Goal: Transaction & Acquisition: Purchase product/service

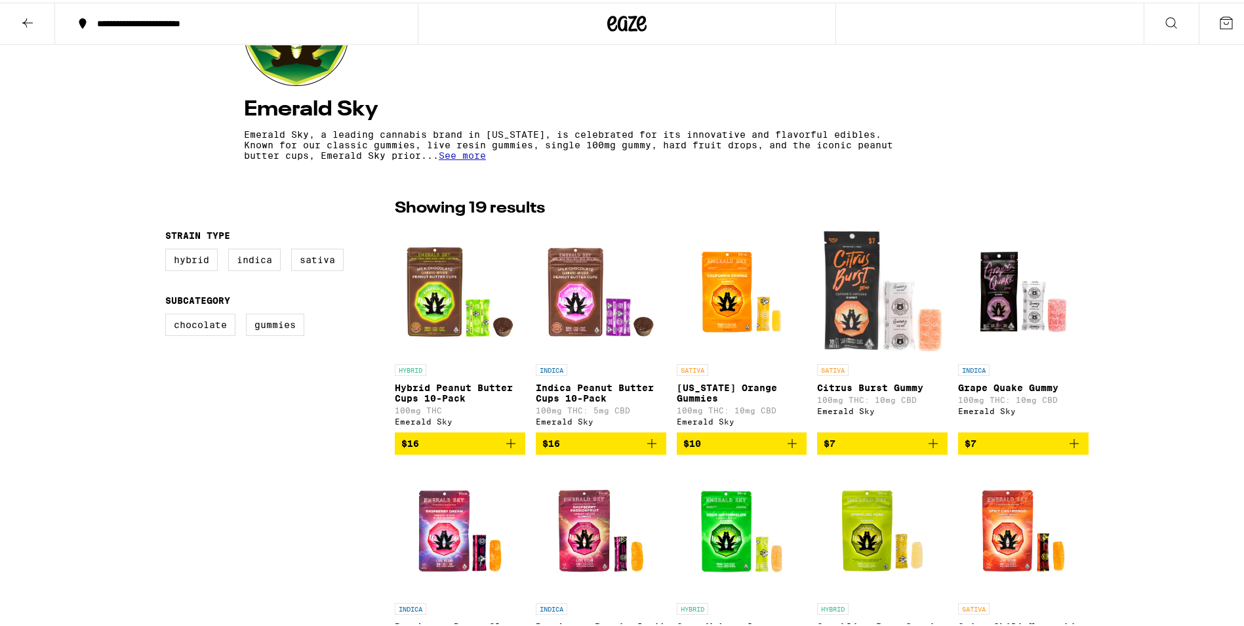
click at [578, 448] on span "$16" at bounding box center [600, 441] width 117 height 16
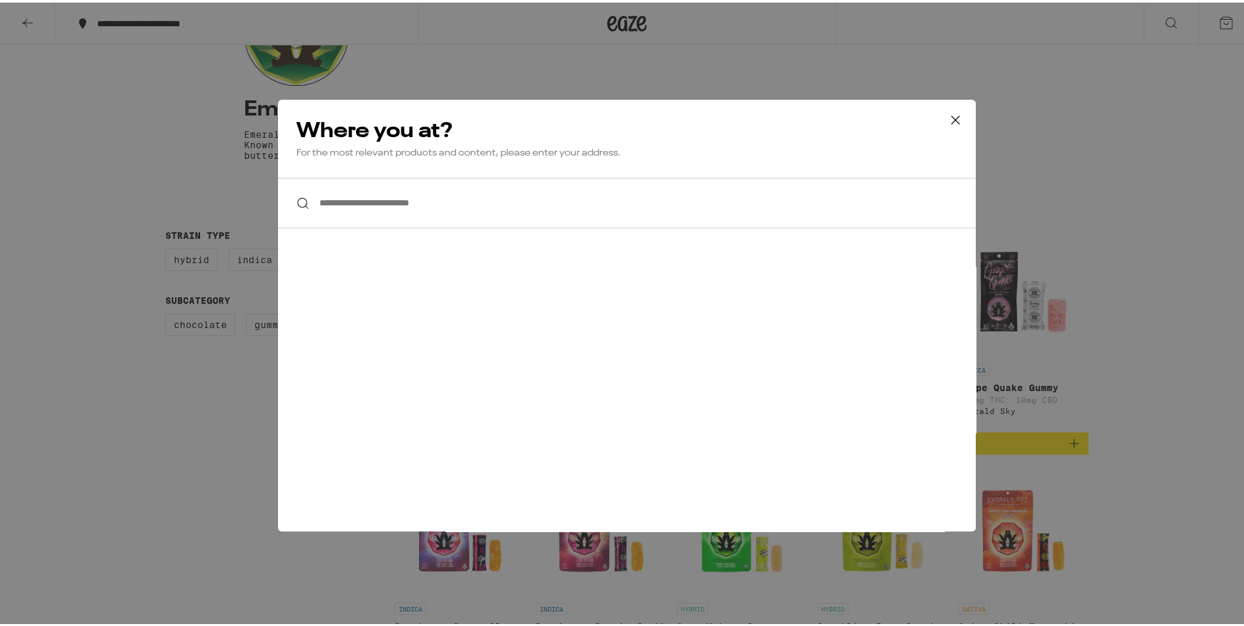
click at [387, 203] on input "**********" at bounding box center [627, 200] width 698 height 50
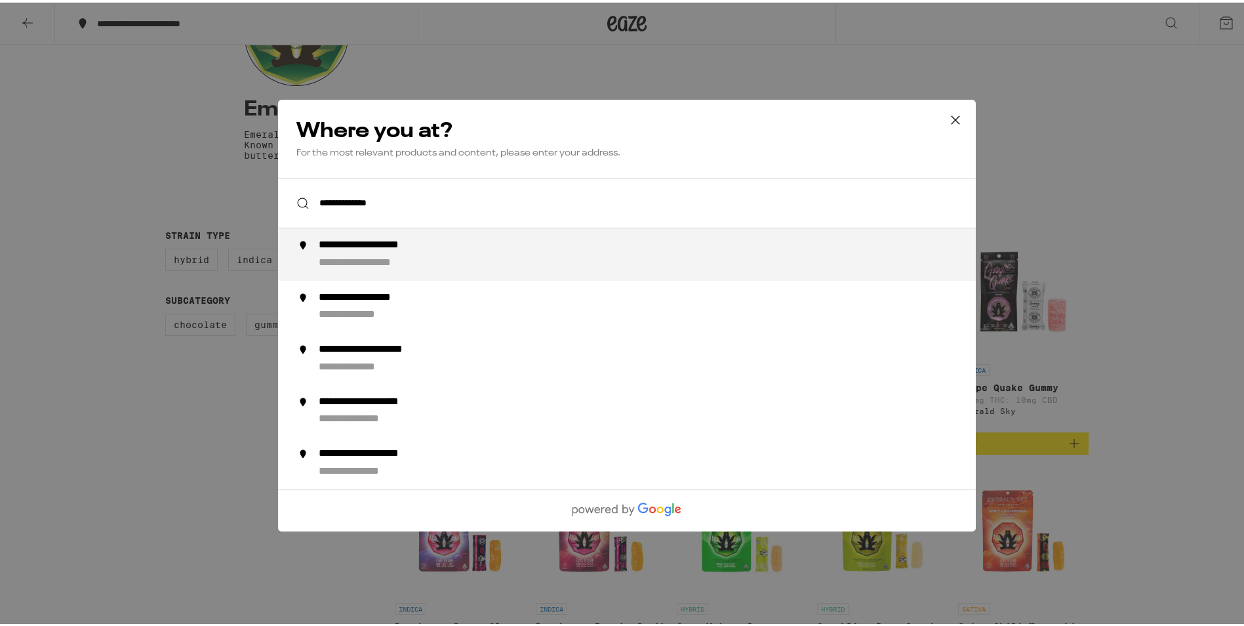
click at [378, 246] on div "**********" at bounding box center [387, 243] width 136 height 14
type input "**********"
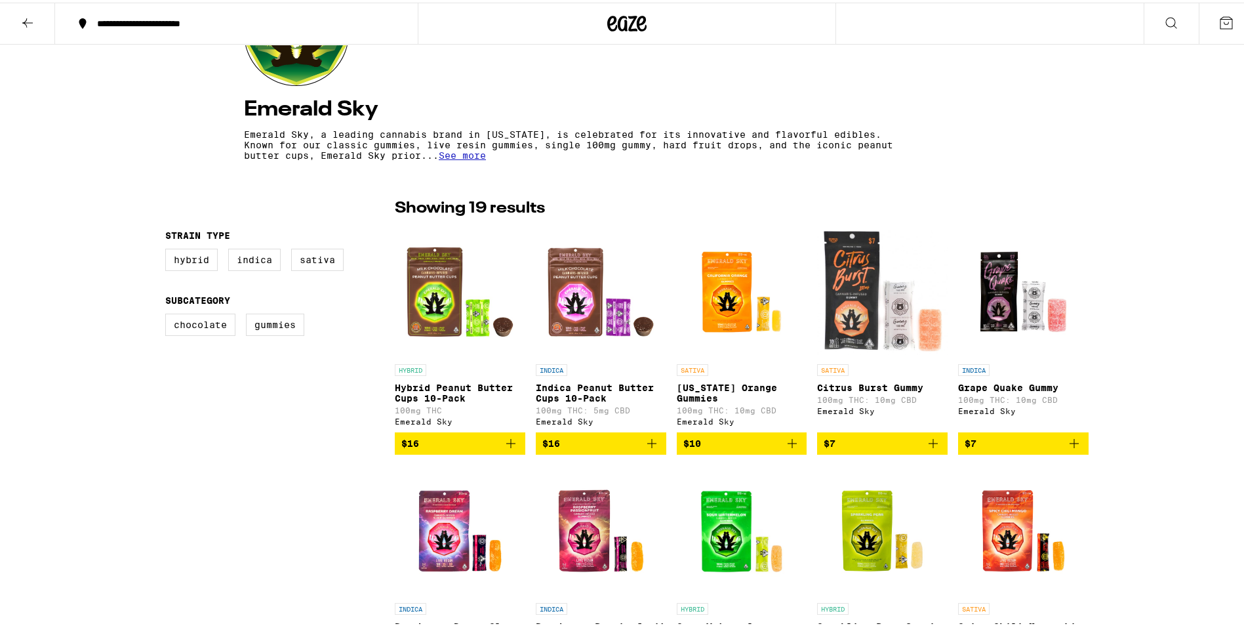
click at [594, 449] on span "$16" at bounding box center [600, 441] width 117 height 16
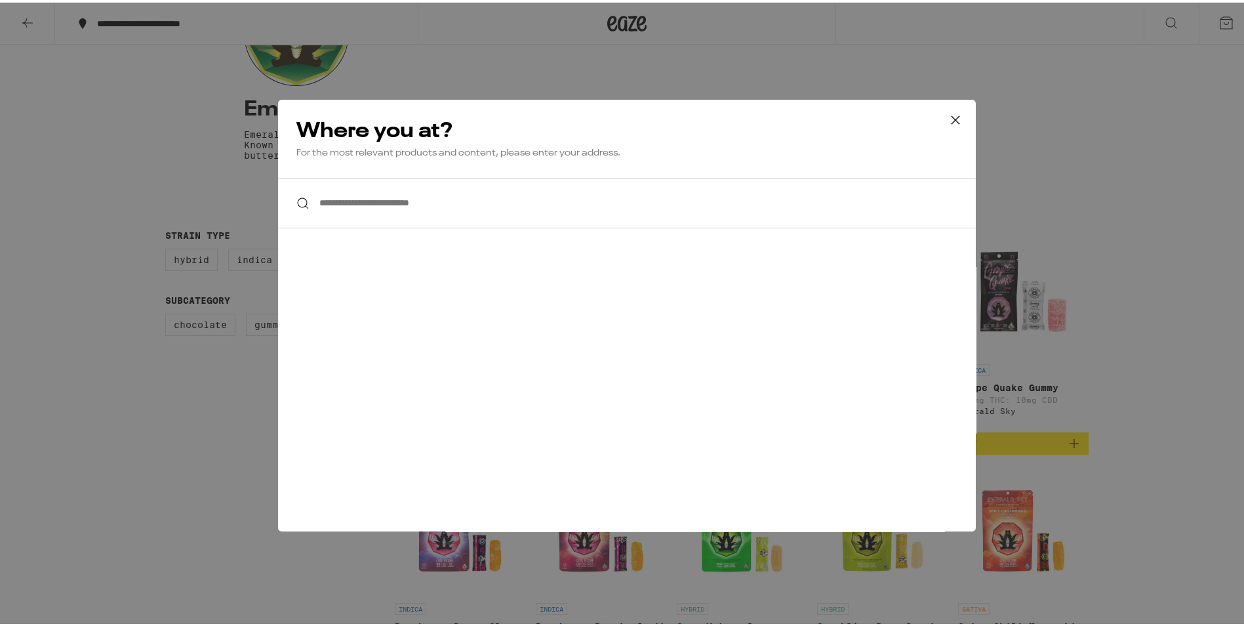
click at [949, 112] on icon at bounding box center [956, 118] width 20 height 20
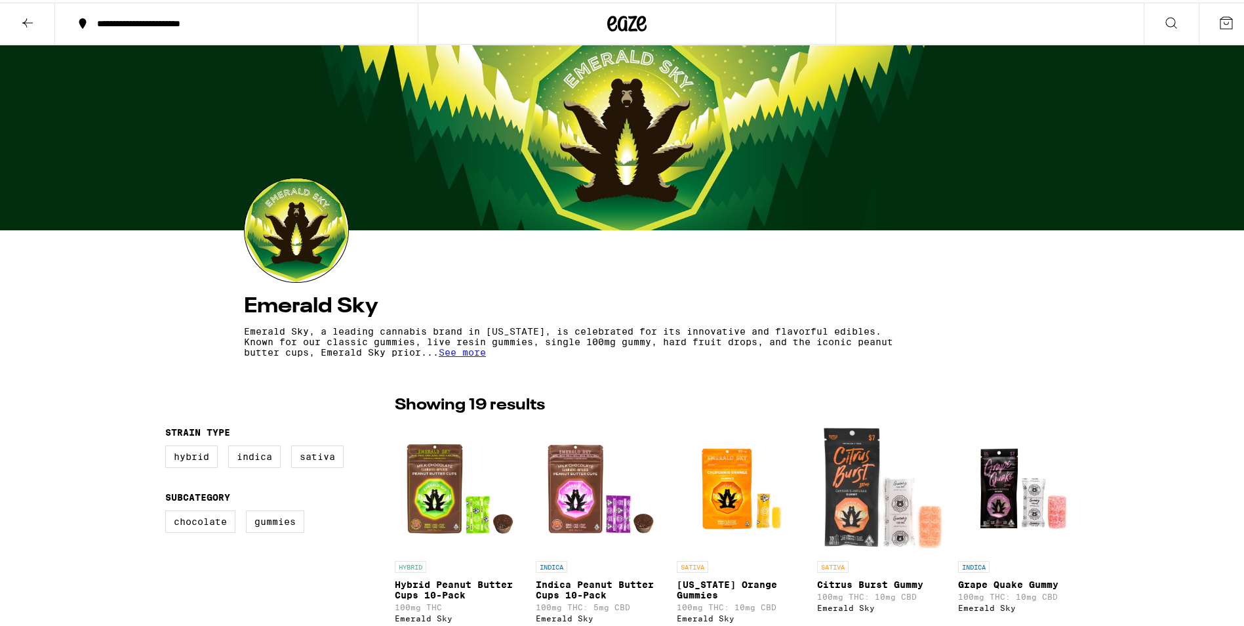
click at [486, 355] on span "See more" at bounding box center [462, 349] width 47 height 10
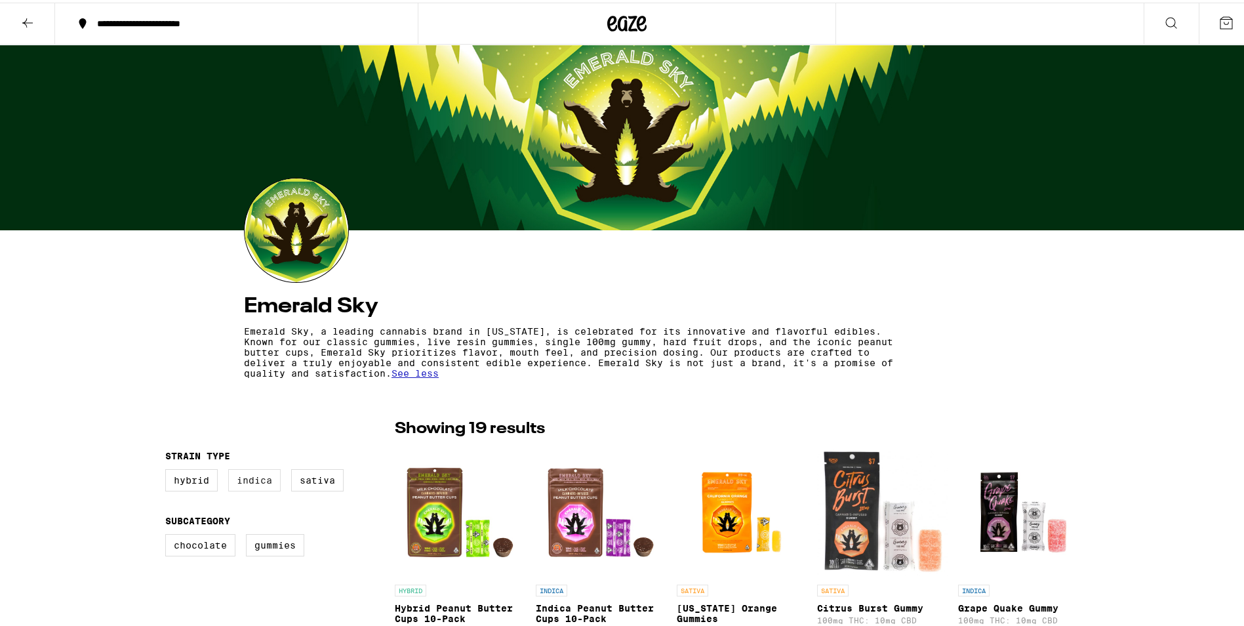
click at [249, 485] on label "Indica" at bounding box center [254, 477] width 52 height 22
click at [169, 469] on input "Indica" at bounding box center [168, 468] width 1 height 1
checkbox input "true"
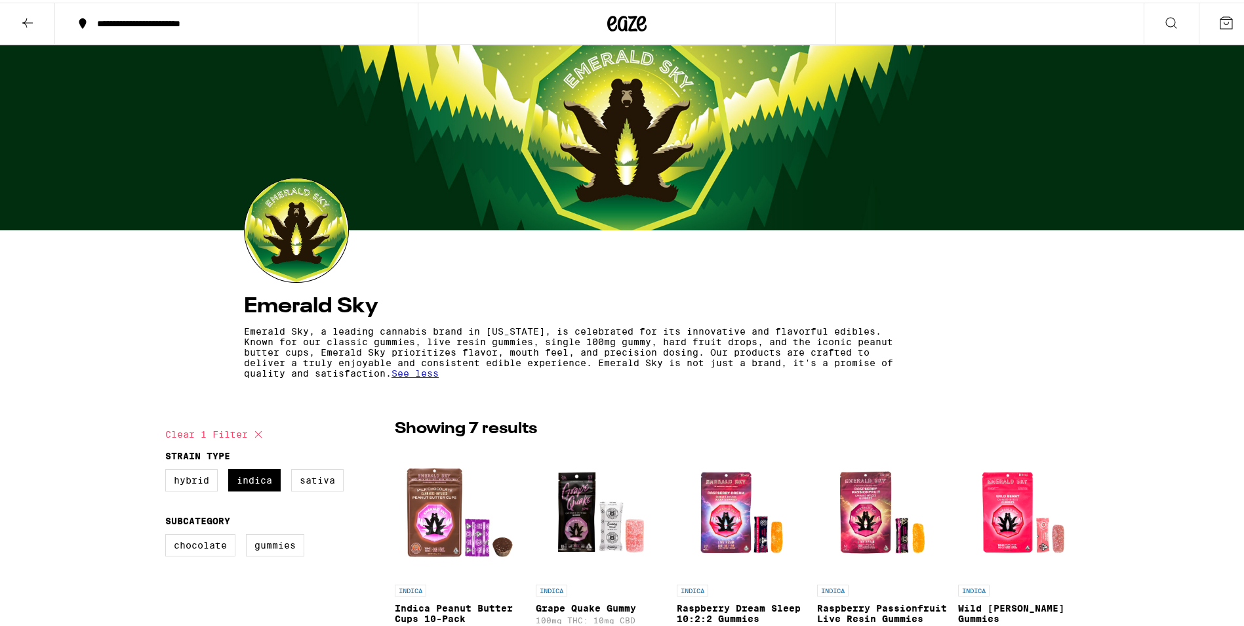
click at [441, 520] on img "Open page for Indica Peanut Butter Cups 10-Pack from Emerald Sky" at bounding box center [460, 509] width 131 height 131
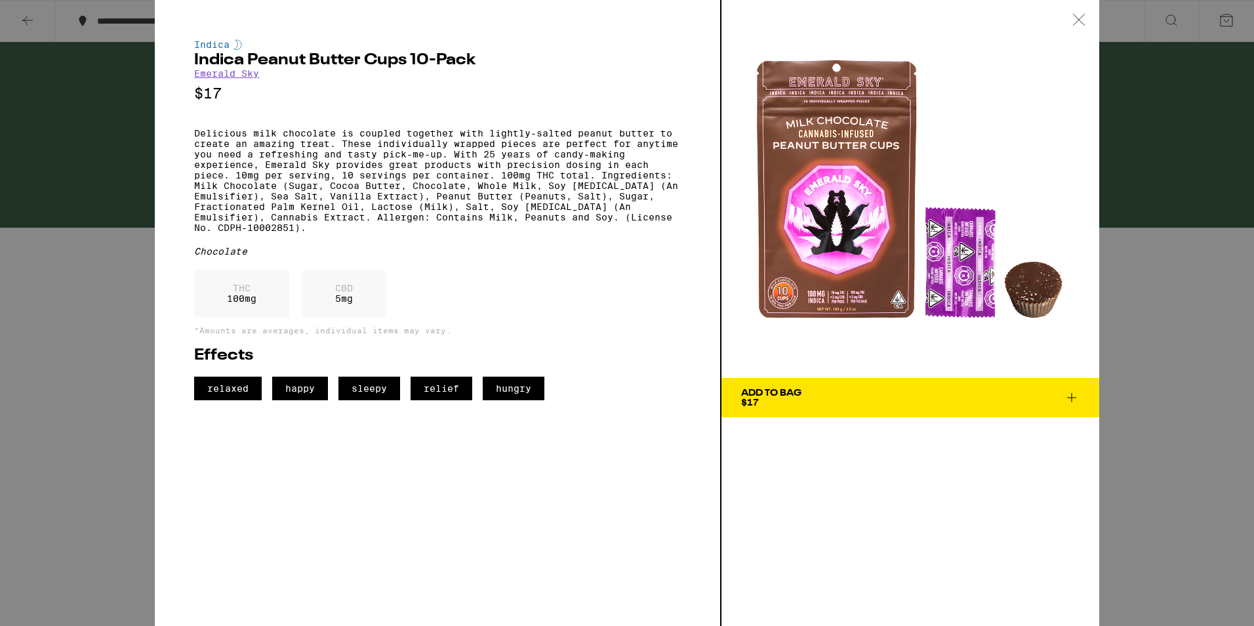
click at [1072, 396] on icon at bounding box center [1072, 398] width 16 height 16
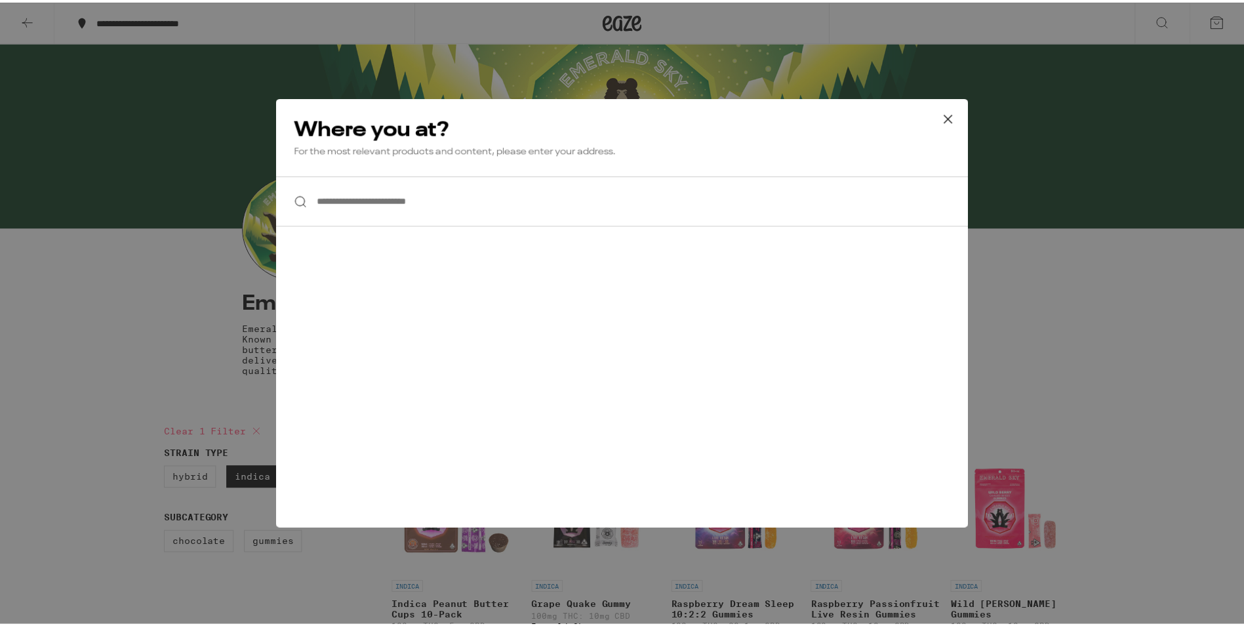
scroll to position [31, 0]
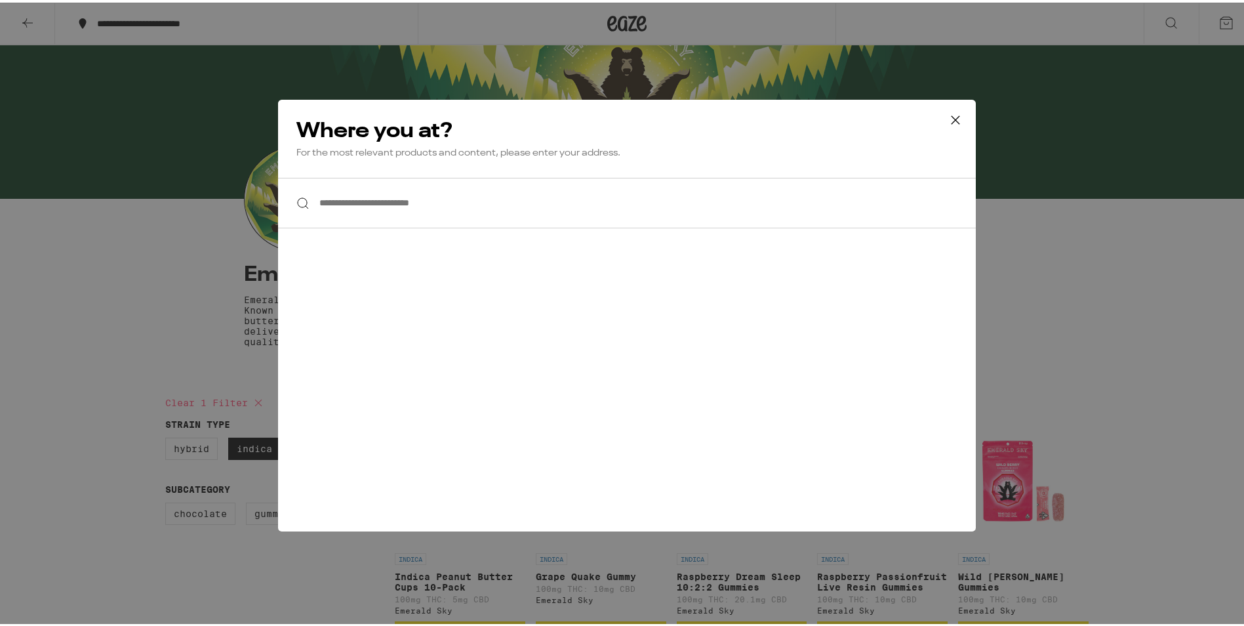
click at [946, 115] on icon at bounding box center [956, 118] width 20 height 20
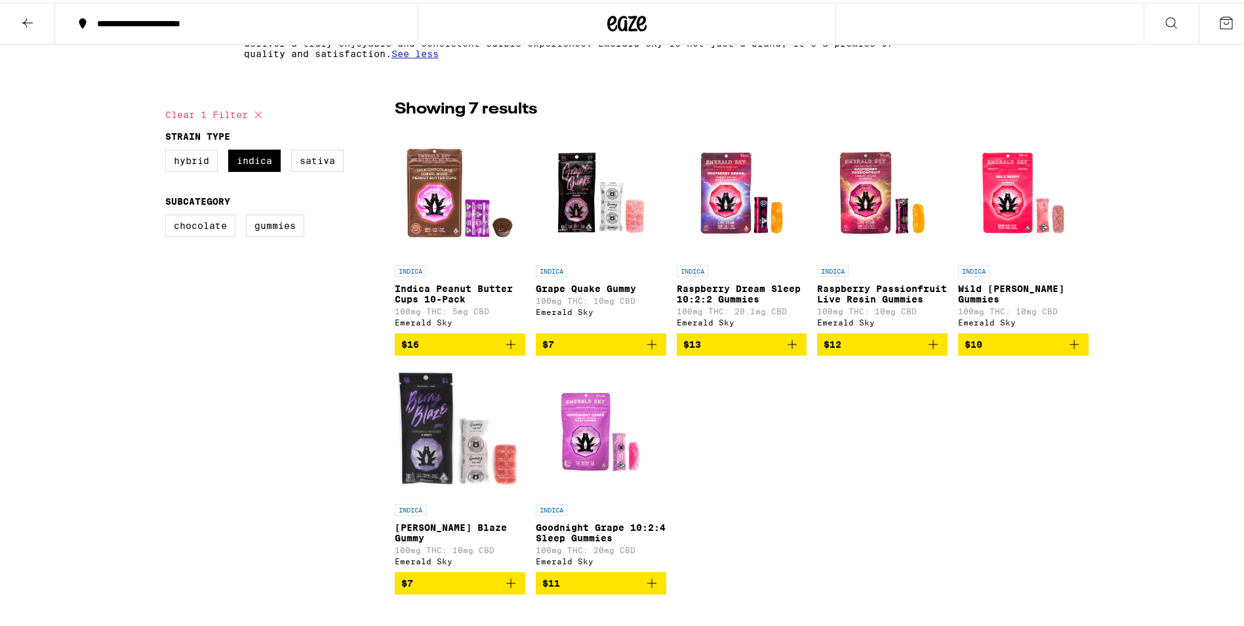
scroll to position [163, 0]
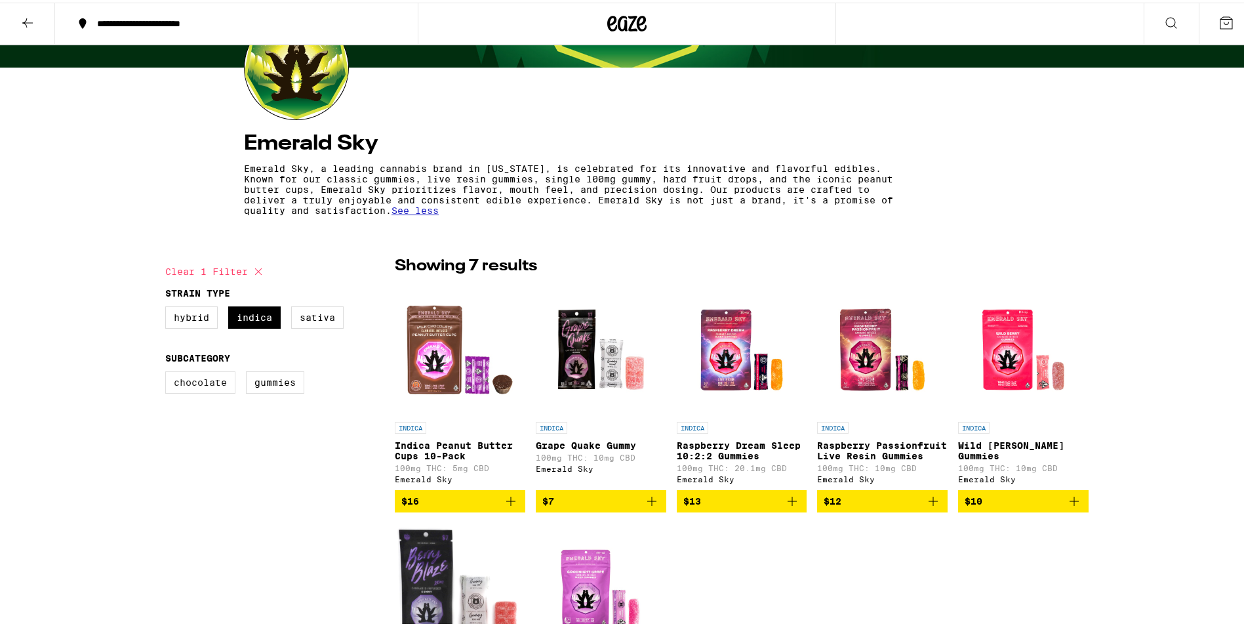
click at [186, 383] on label "Chocolate" at bounding box center [200, 380] width 70 height 22
click at [169, 371] on input "Chocolate" at bounding box center [168, 371] width 1 height 1
checkbox input "true"
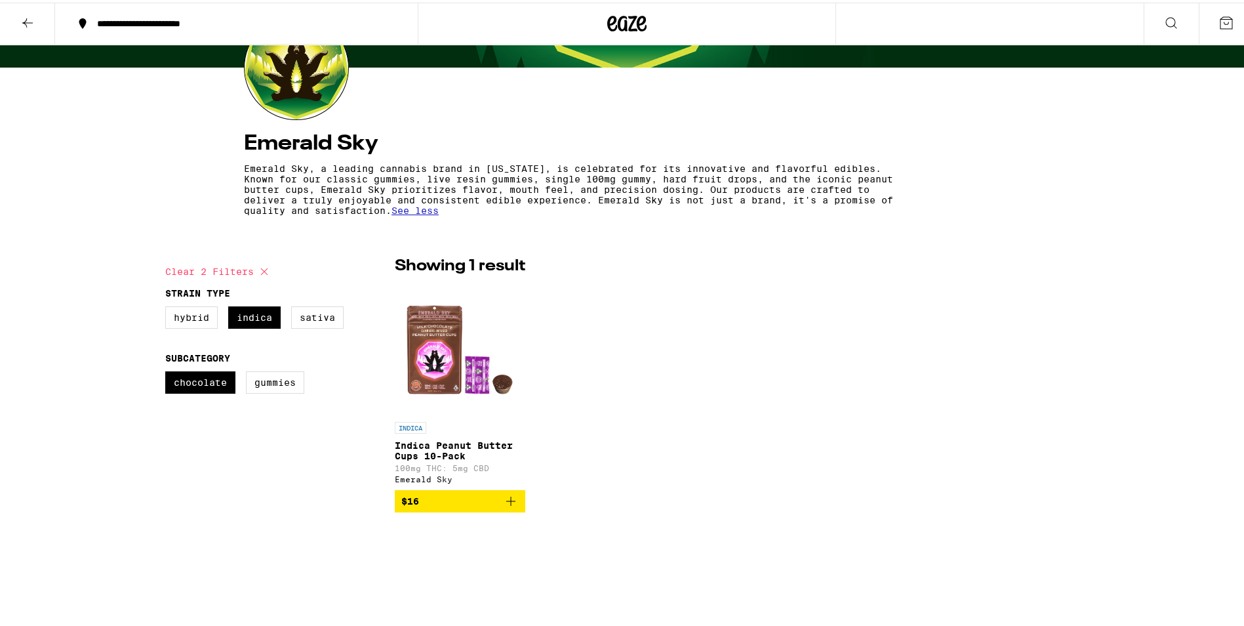
click at [503, 504] on icon "Add to bag" at bounding box center [511, 499] width 16 height 16
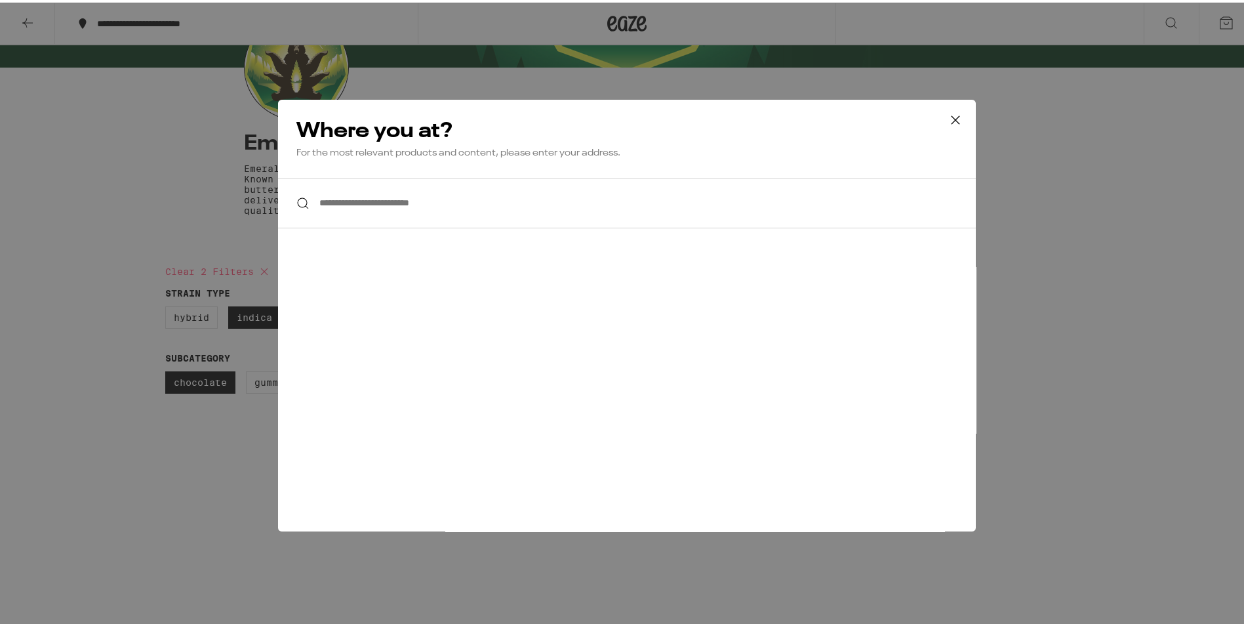
click at [439, 213] on input "**********" at bounding box center [627, 200] width 698 height 50
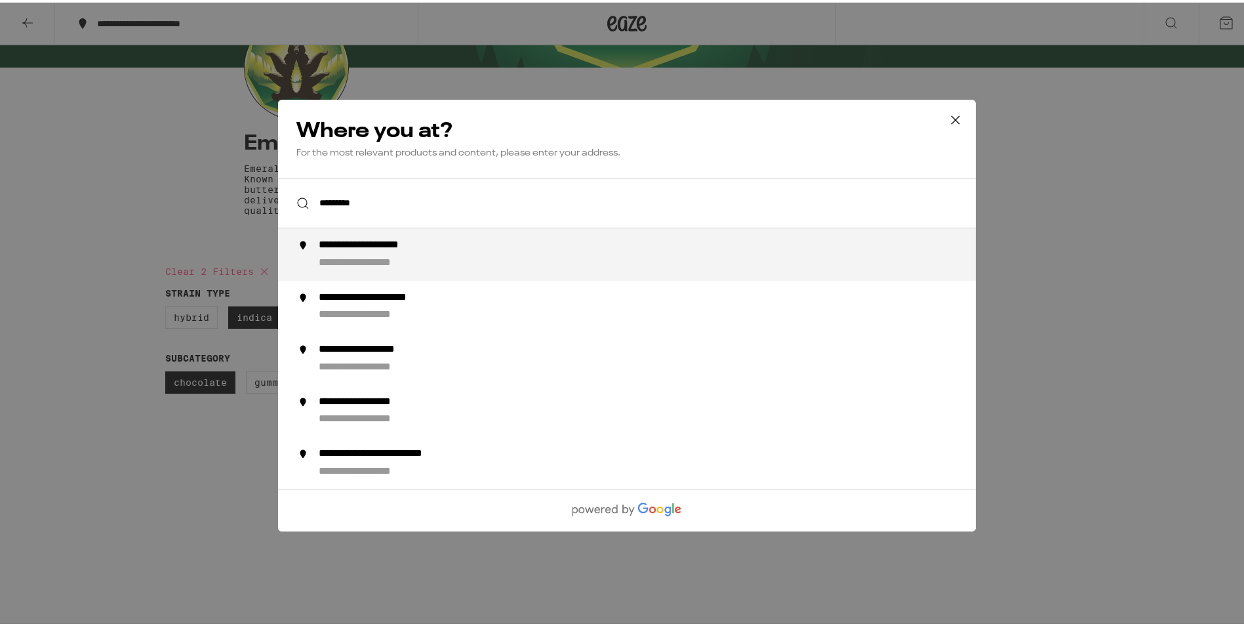
click at [399, 261] on div "**********" at bounding box center [380, 261] width 122 height 14
type input "**********"
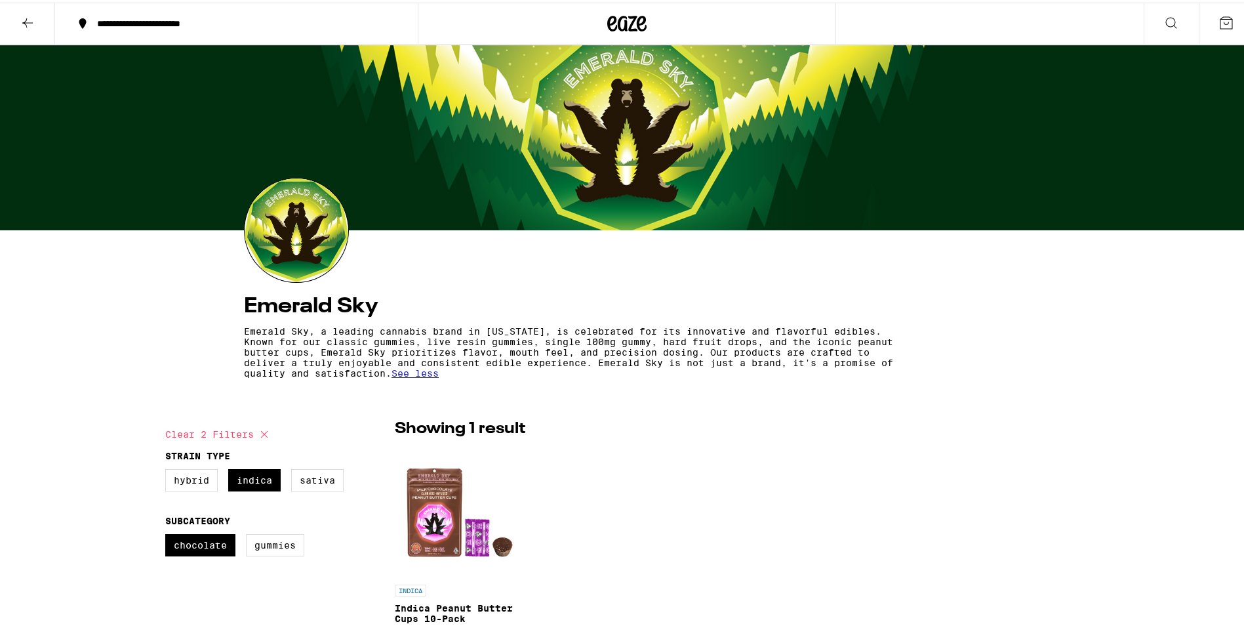
click at [28, 17] on icon at bounding box center [28, 20] width 16 height 16
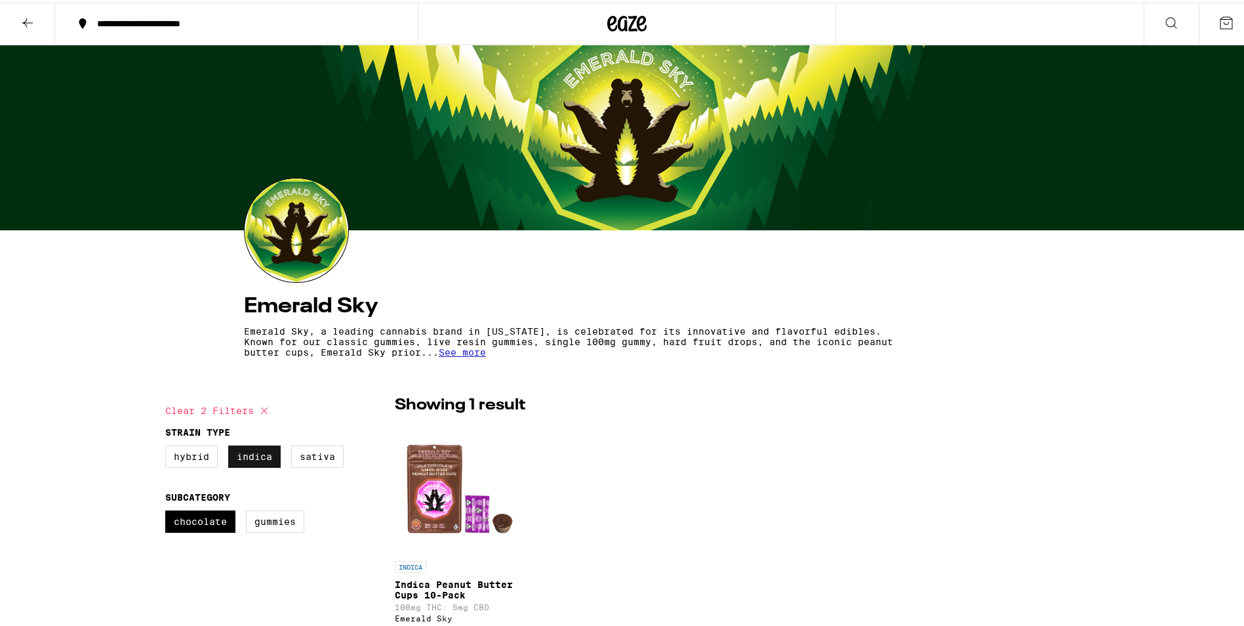
click at [248, 454] on label "Indica" at bounding box center [254, 454] width 52 height 22
click at [169, 445] on input "Indica" at bounding box center [168, 445] width 1 height 1
checkbox input "false"
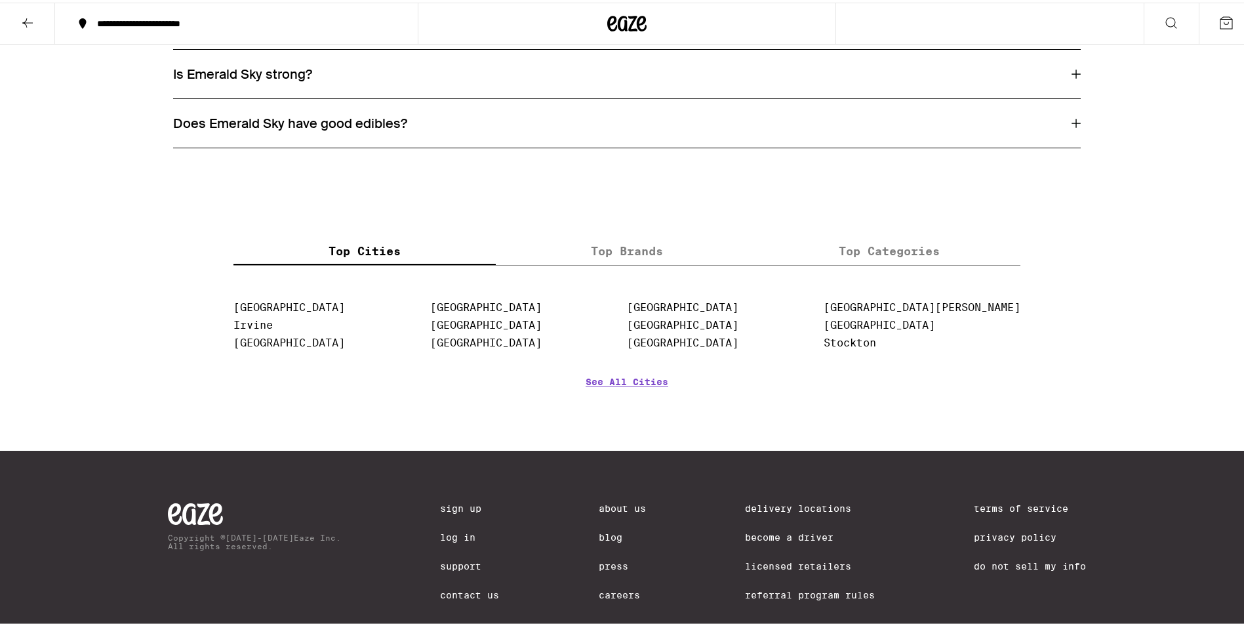
scroll to position [837, 0]
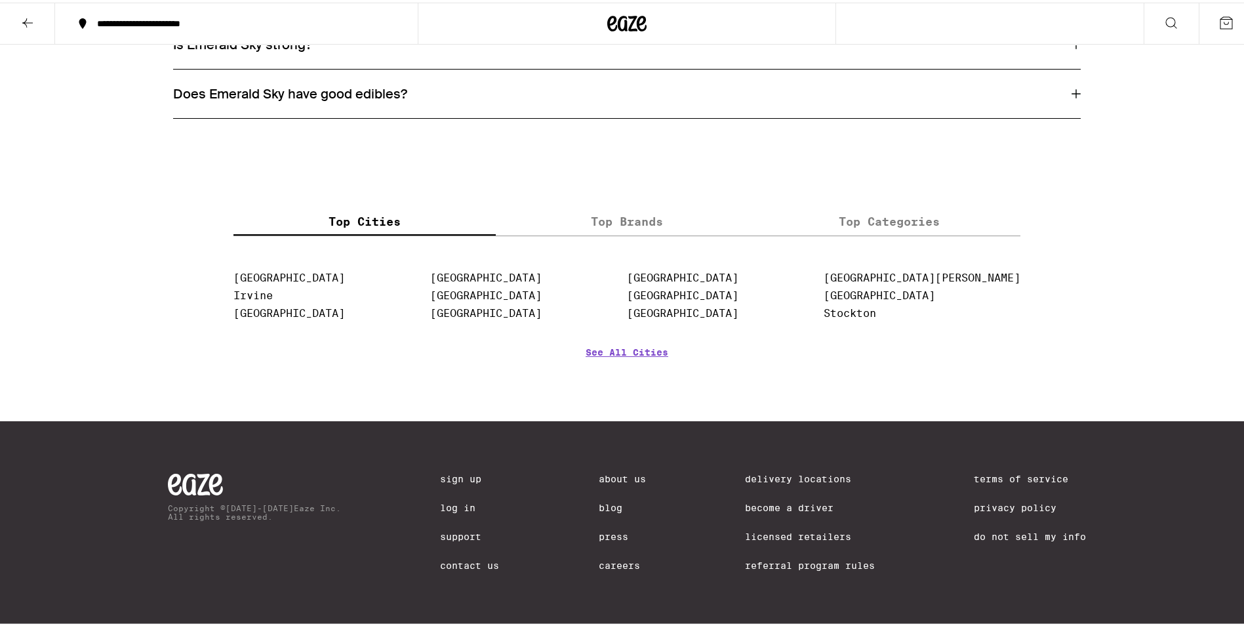
click at [440, 472] on link "Sign Up" at bounding box center [469, 476] width 59 height 10
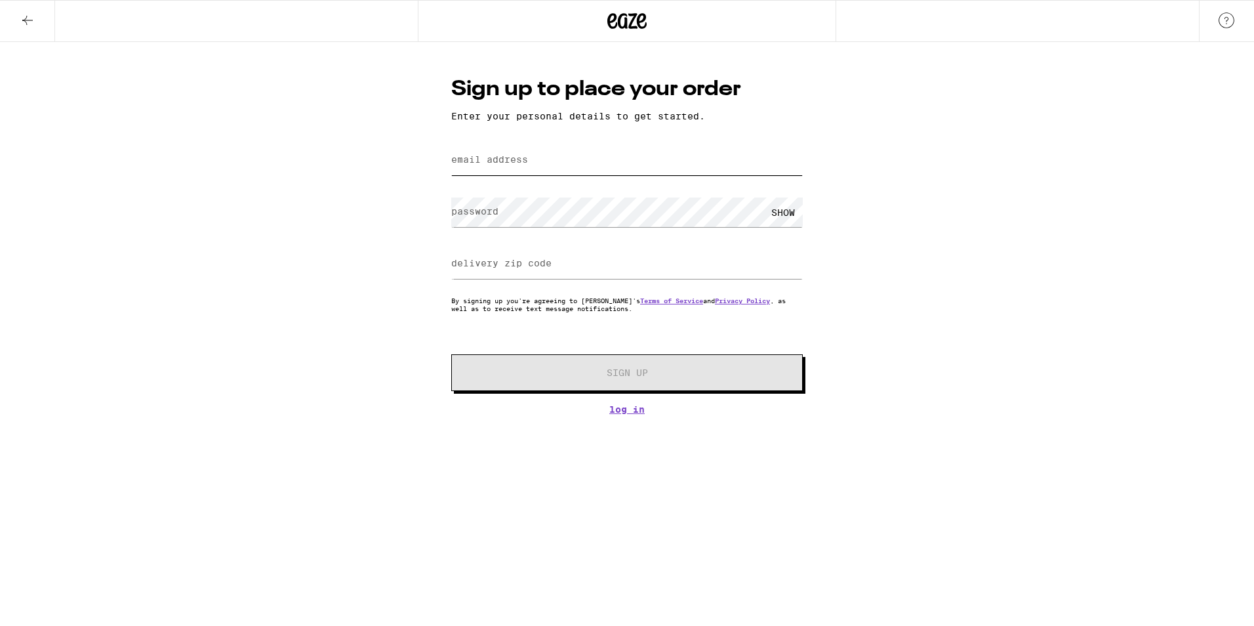
click at [591, 156] on input "email address" at bounding box center [627, 161] width 352 height 30
type input "[EMAIL_ADDRESS][DOMAIN_NAME]"
type input "20653"
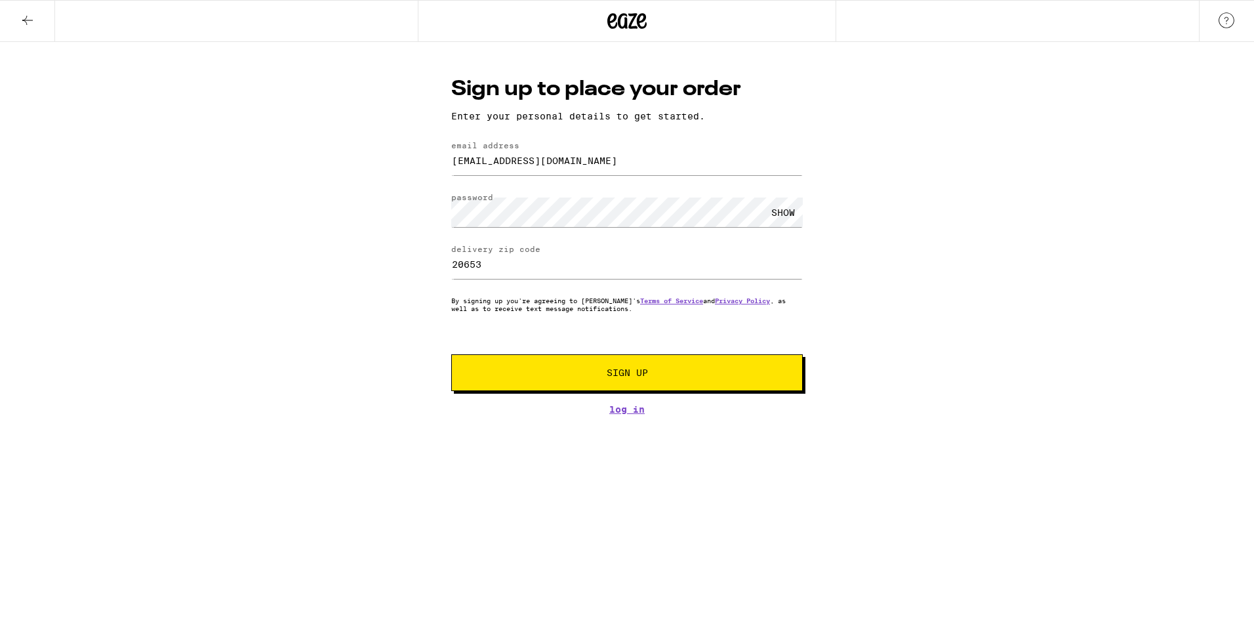
click at [611, 374] on span "Sign Up" at bounding box center [627, 372] width 41 height 9
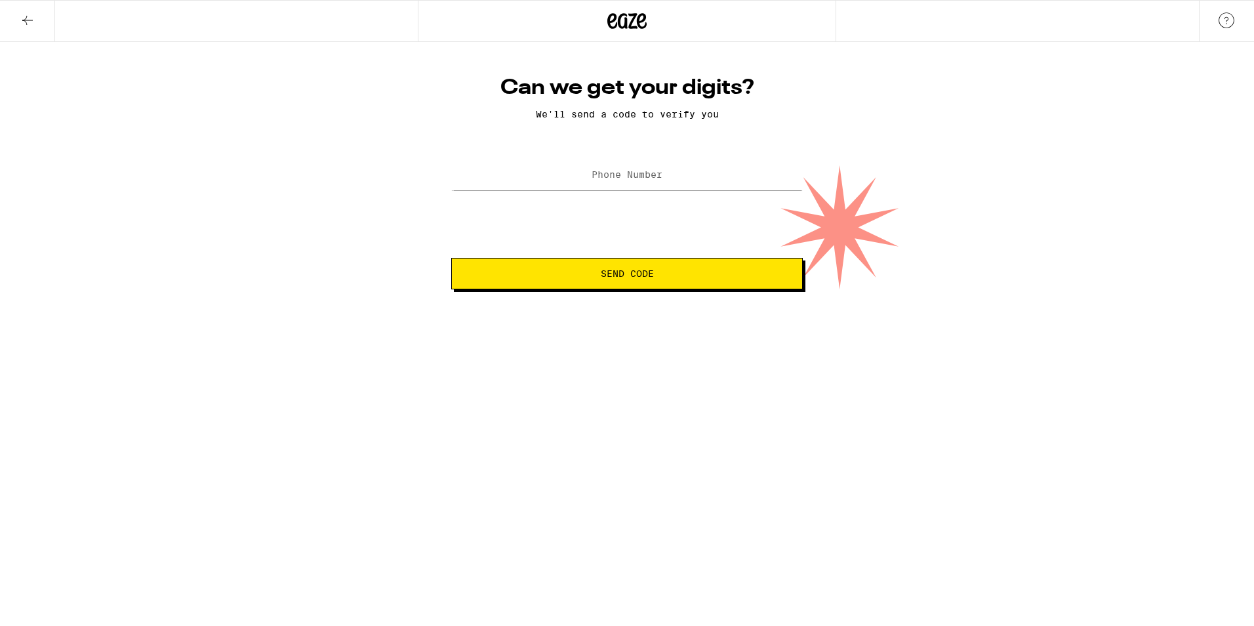
click at [639, 172] on label "Phone Number" at bounding box center [627, 174] width 71 height 10
type input "[PHONE_NUMBER]"
click at [628, 277] on span "Send Code" at bounding box center [627, 273] width 53 height 9
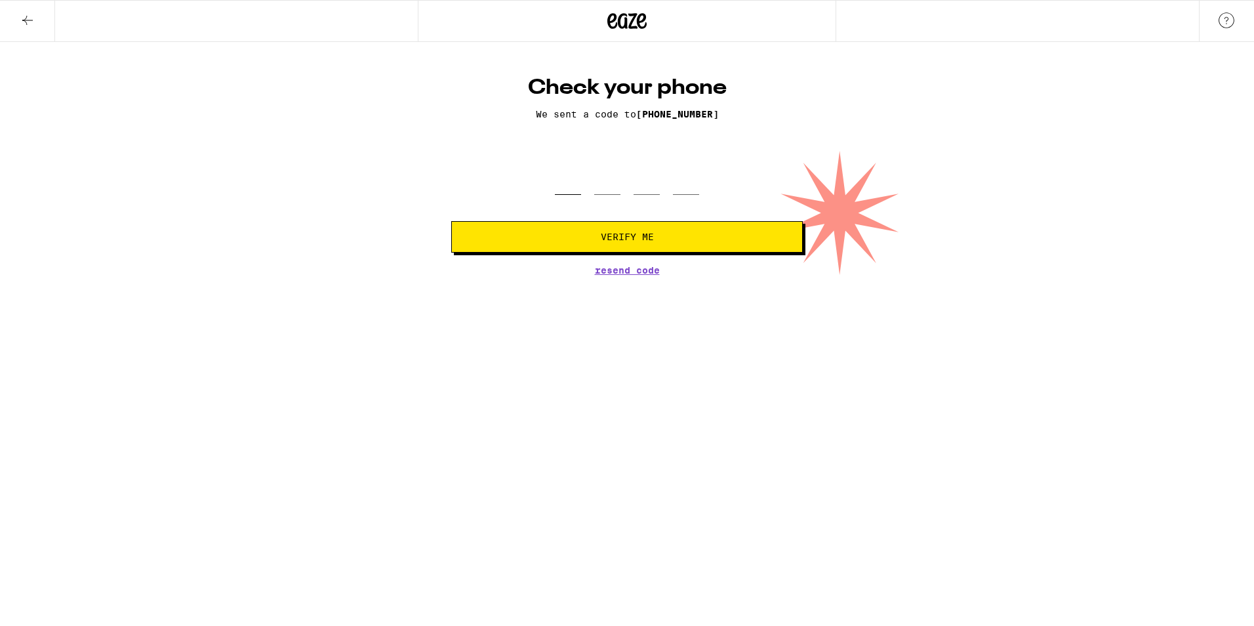
click at [570, 172] on input "tel" at bounding box center [568, 175] width 26 height 39
type input "7"
type input "3"
type input "2"
type input "3"
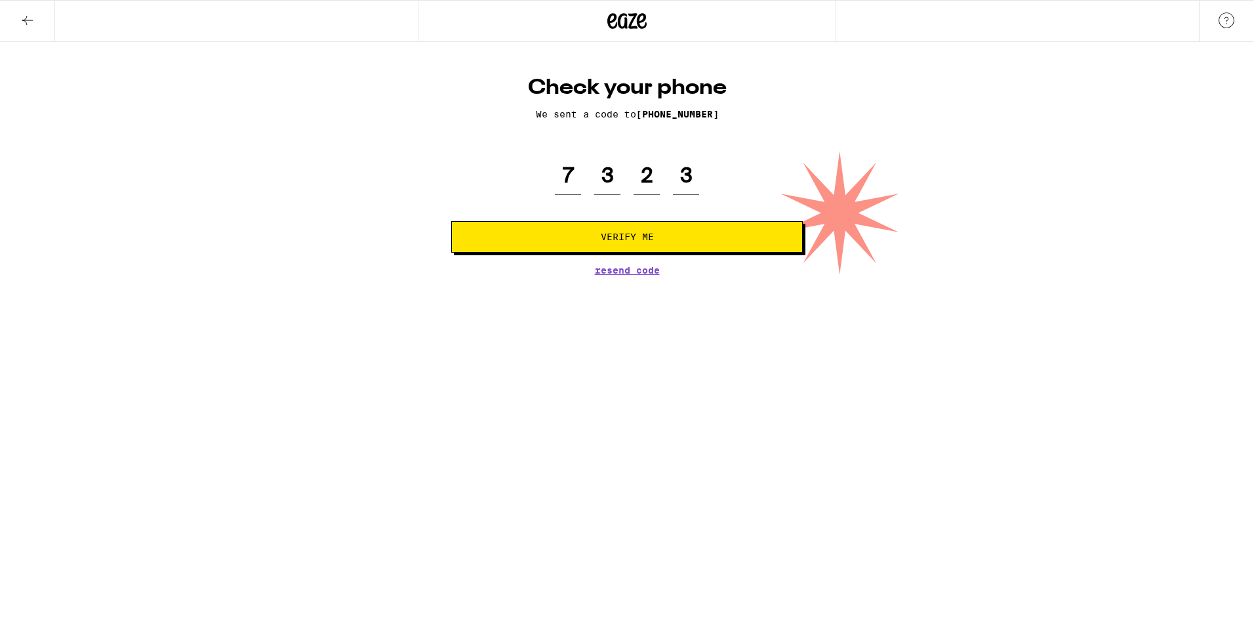
click at [628, 239] on span "Verify Me" at bounding box center [627, 236] width 53 height 9
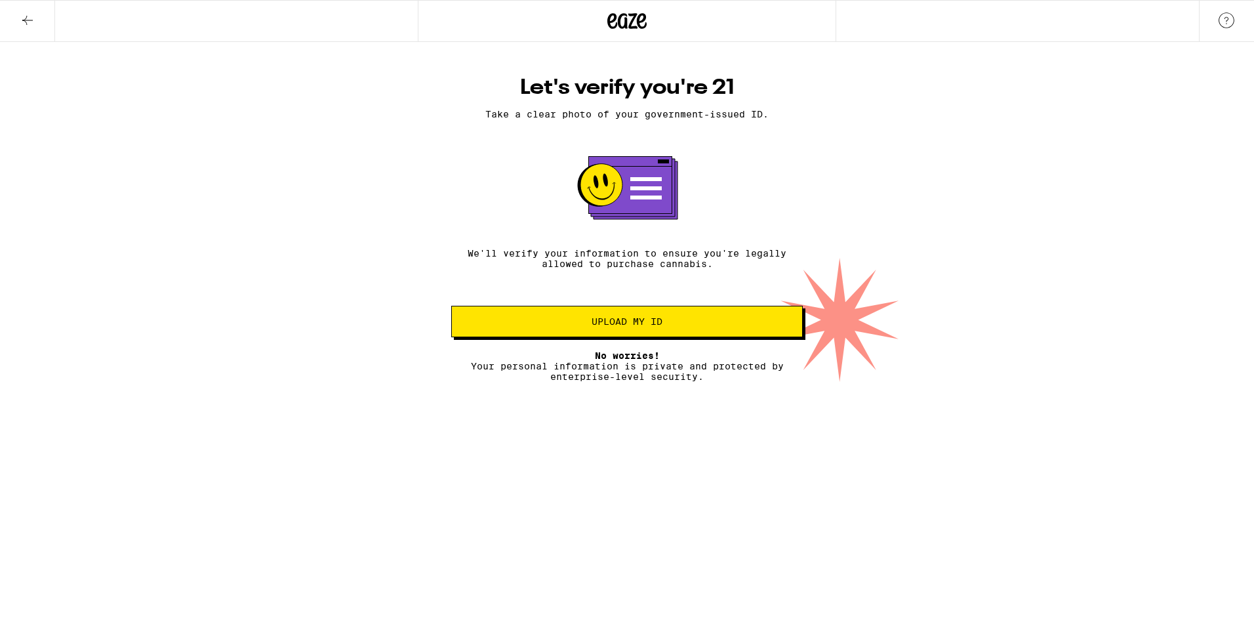
click at [630, 324] on span "Upload my ID" at bounding box center [627, 321] width 71 height 9
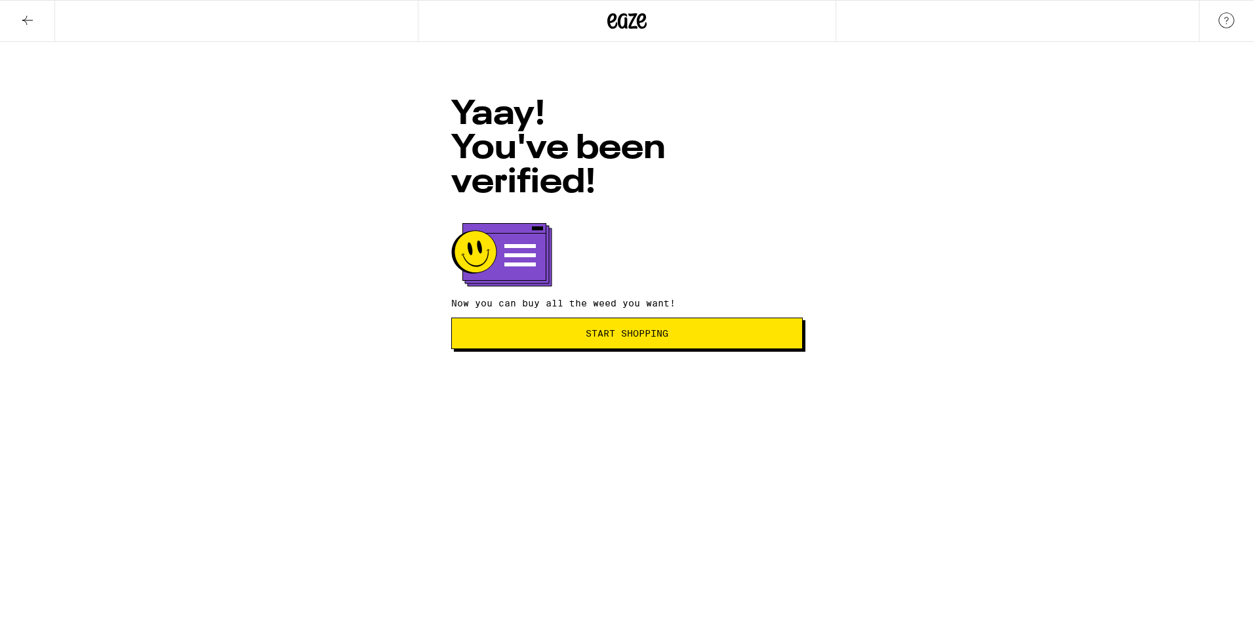
drag, startPoint x: 644, startPoint y: 285, endPoint x: 635, endPoint y: 304, distance: 20.8
click at [641, 291] on div "Yaay! You've been verified! Now you can buy all the weed you want! Start Shoppi…" at bounding box center [627, 212] width 378 height 274
click at [634, 329] on span "Start Shopping" at bounding box center [627, 333] width 83 height 9
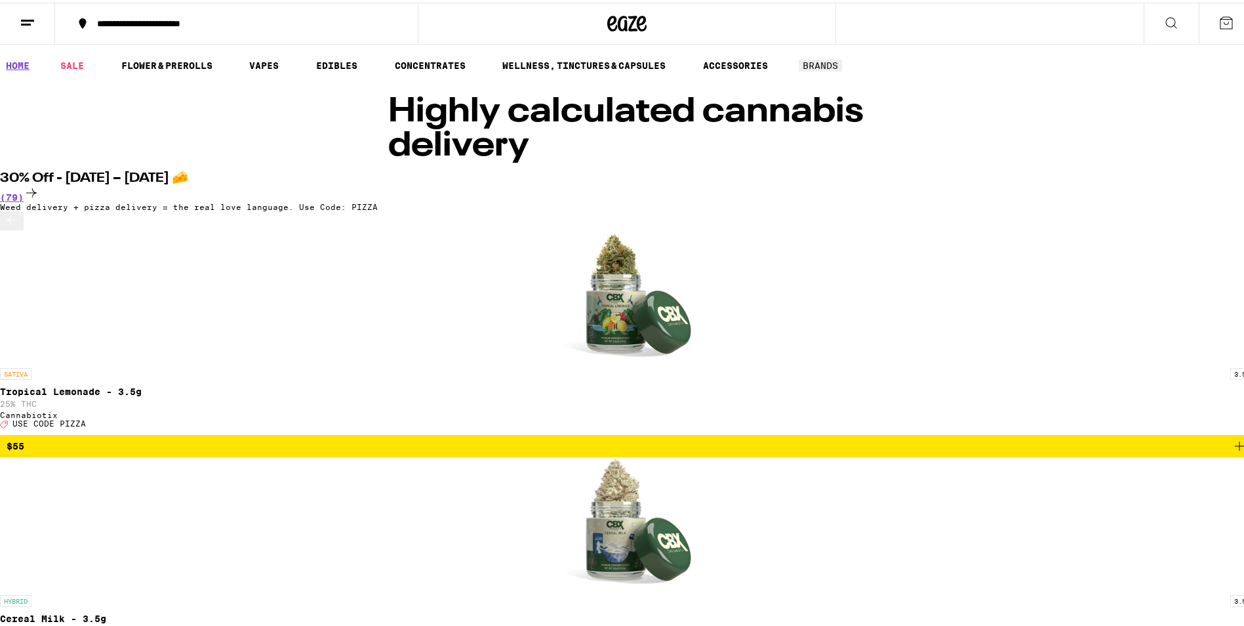
click at [1164, 19] on icon at bounding box center [1171, 20] width 16 height 16
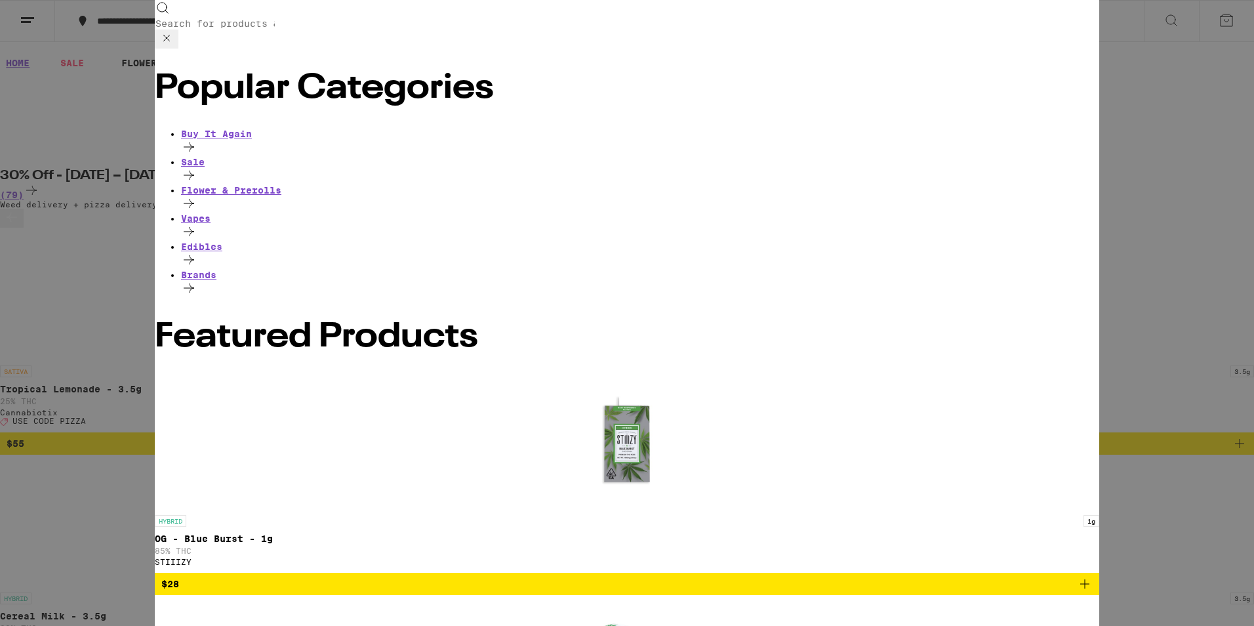
click at [275, 20] on input "Search for Products" at bounding box center [215, 24] width 121 height 12
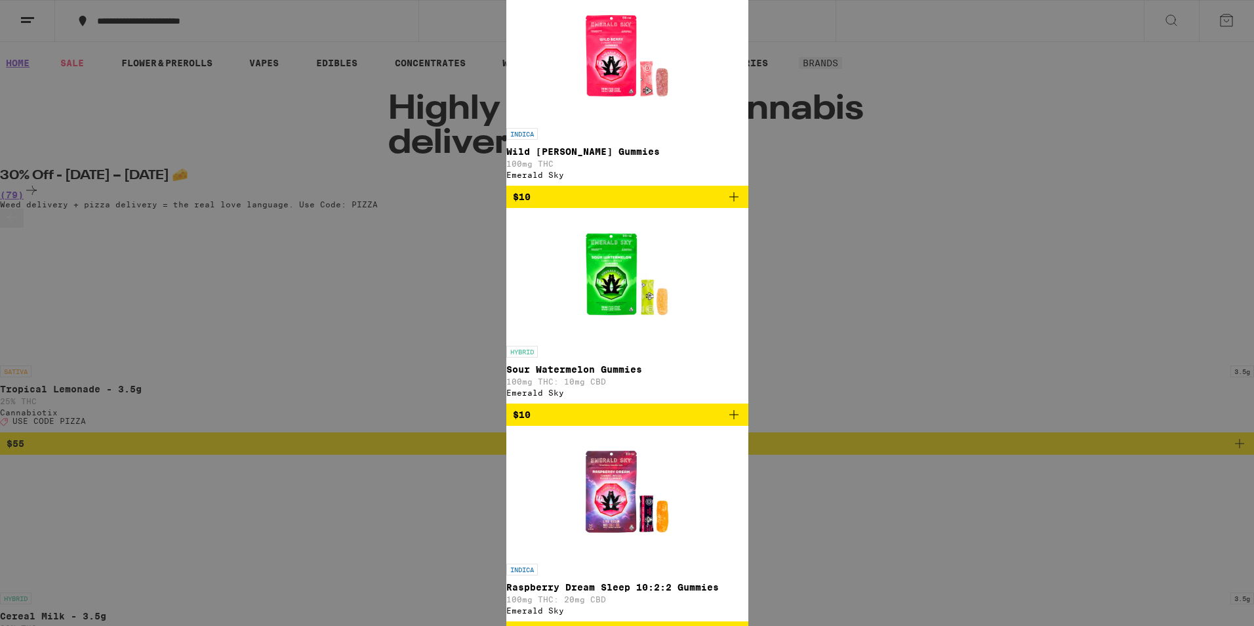
scroll to position [207, 0]
type input "emerald sky"
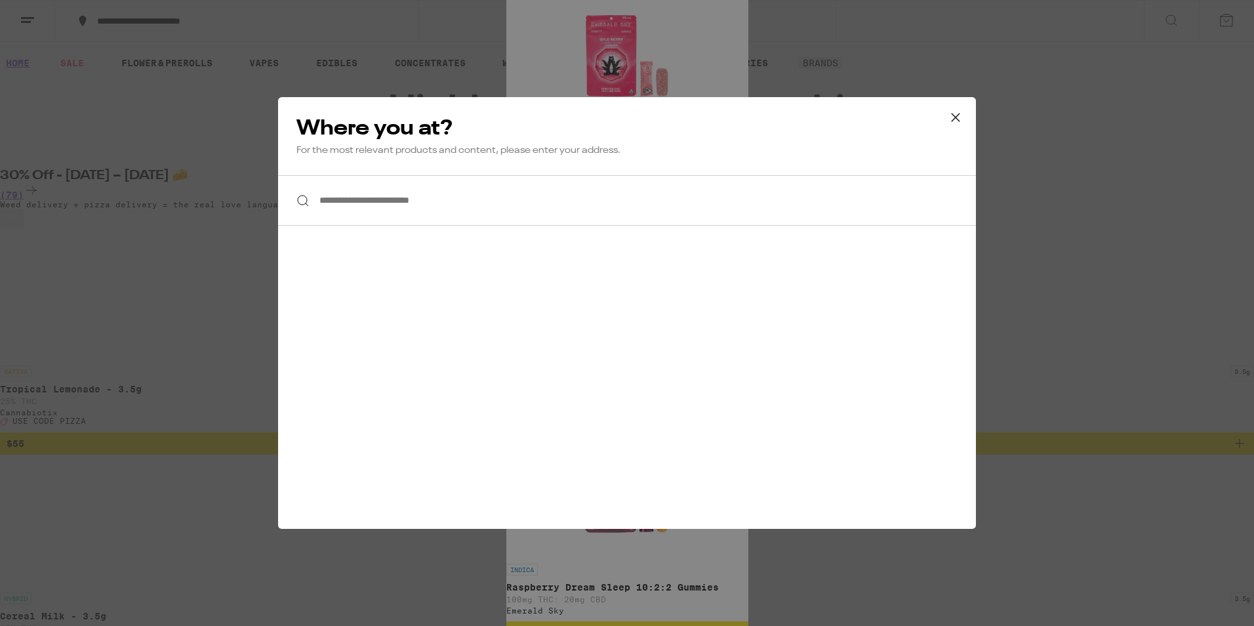
click at [544, 211] on input "**********" at bounding box center [627, 200] width 698 height 50
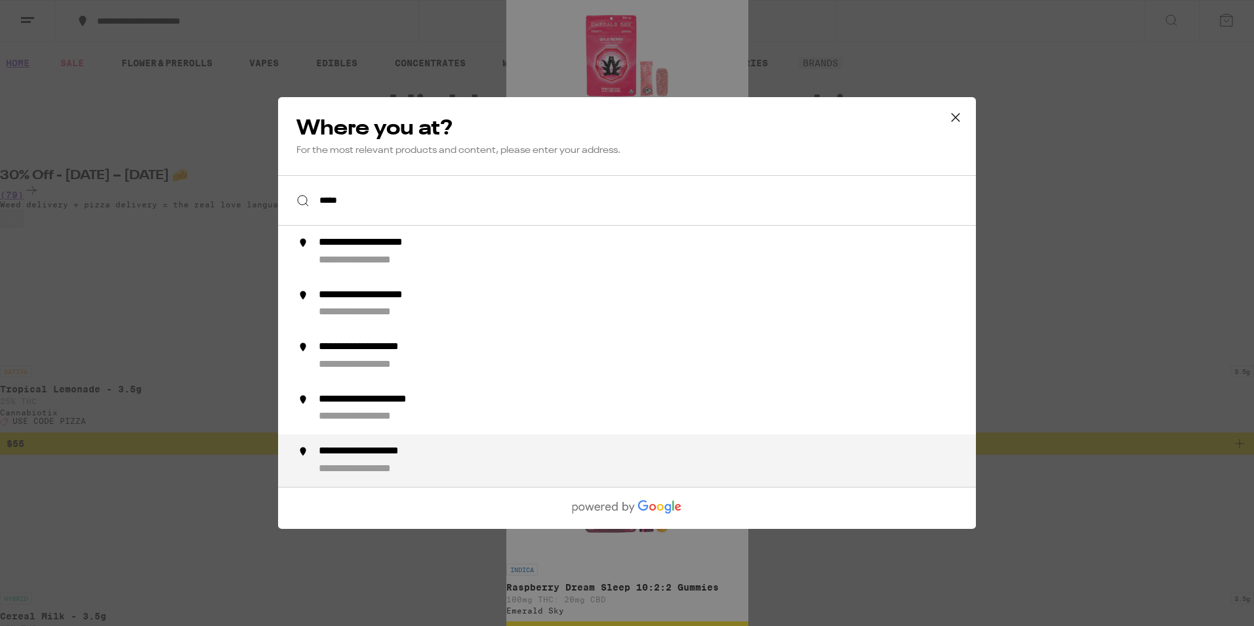
click at [387, 454] on div "**********" at bounding box center [387, 452] width 136 height 14
type input "**********"
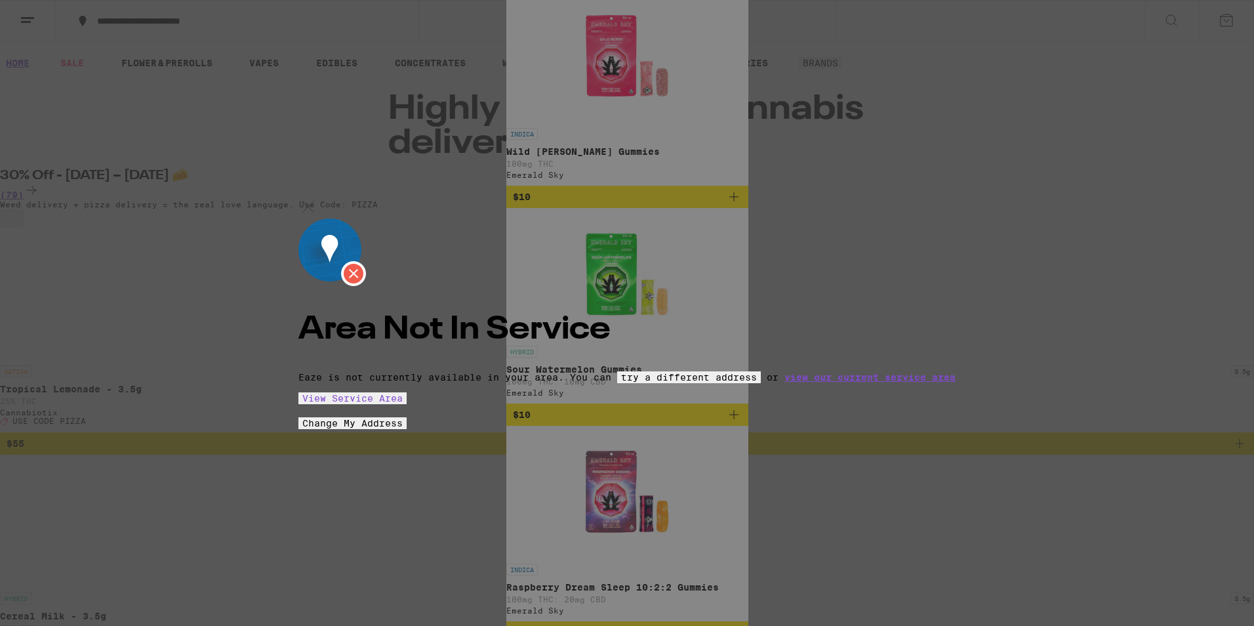
click at [318, 197] on img at bounding box center [308, 207] width 20 height 20
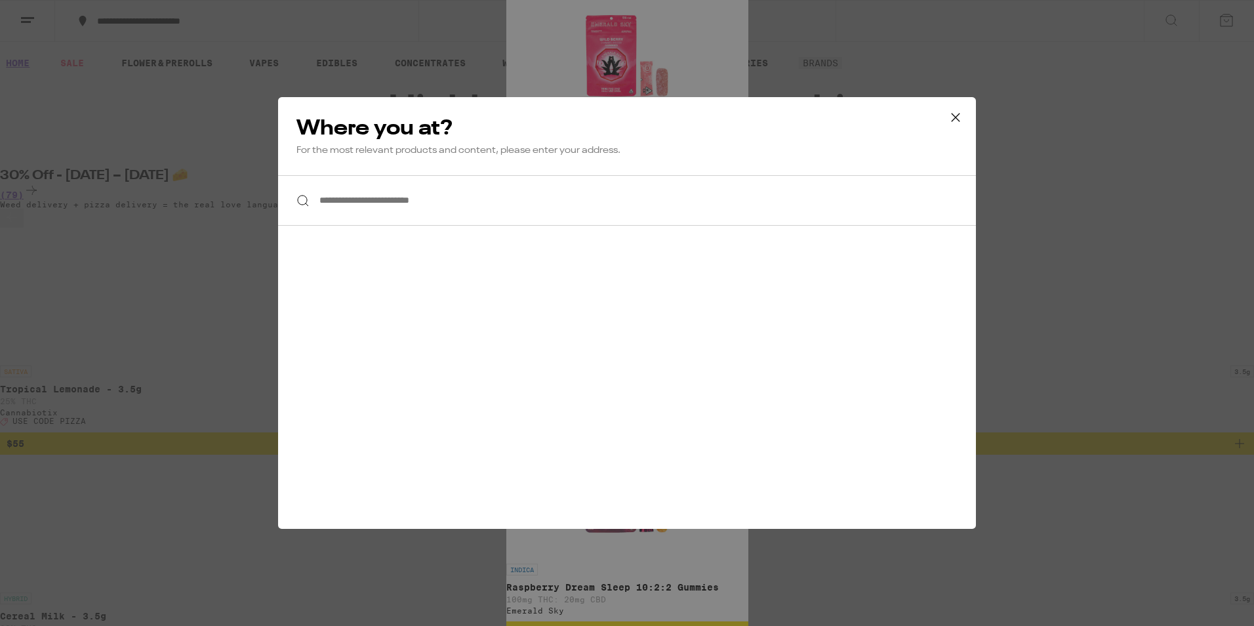
click at [494, 199] on input "**********" at bounding box center [627, 200] width 698 height 50
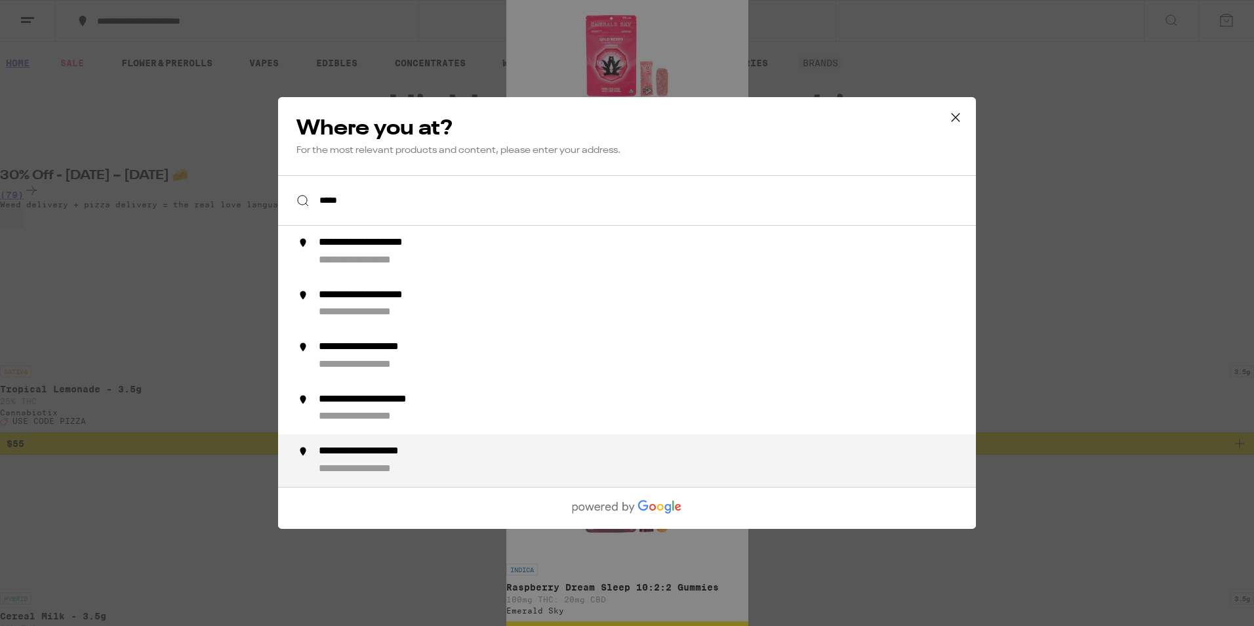
click at [376, 456] on div "**********" at bounding box center [387, 452] width 136 height 14
type input "**********"
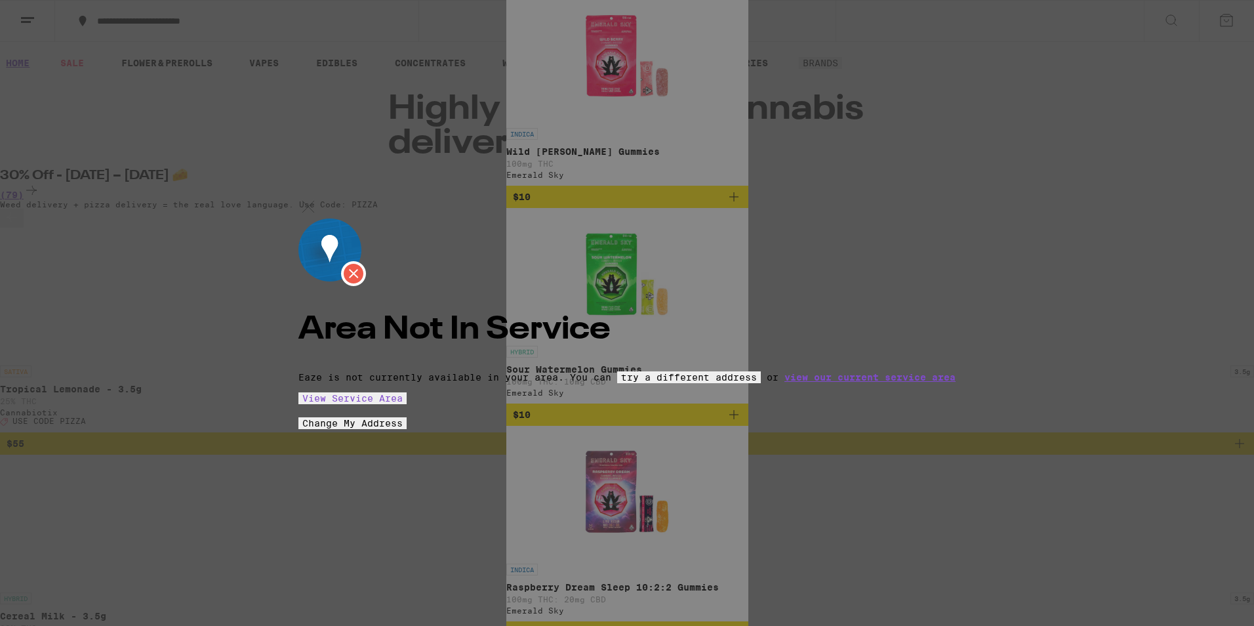
click at [318, 197] on img at bounding box center [308, 207] width 20 height 20
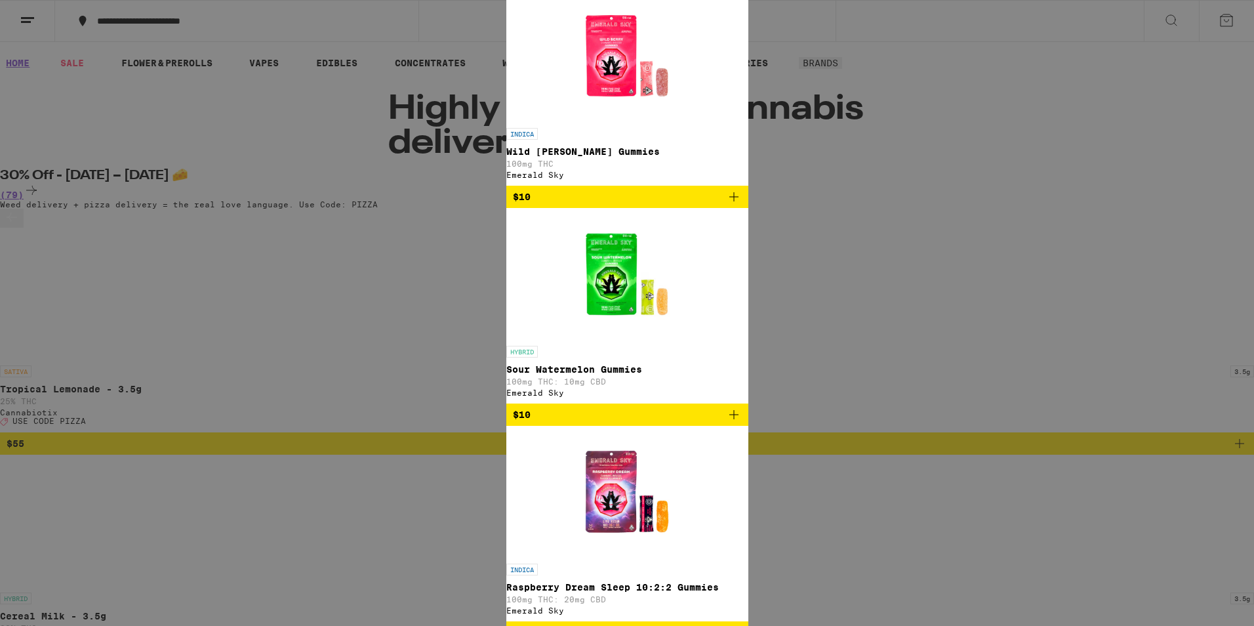
scroll to position [0, 0]
drag, startPoint x: 294, startPoint y: 20, endPoint x: 183, endPoint y: 20, distance: 111.5
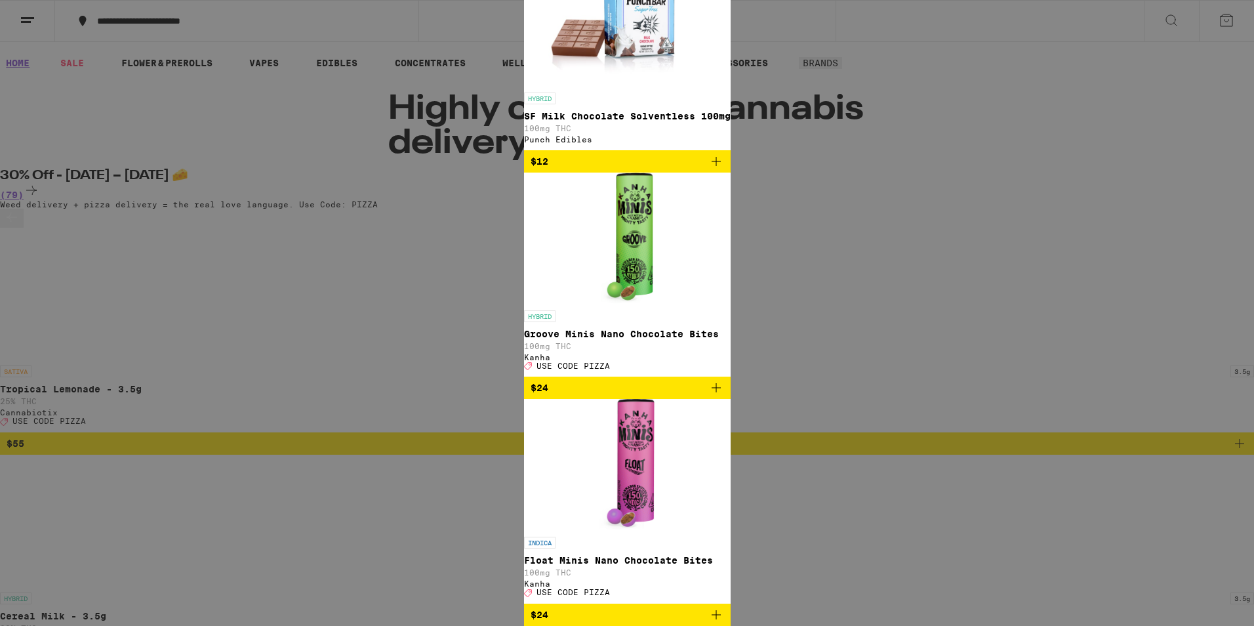
scroll to position [197, 0]
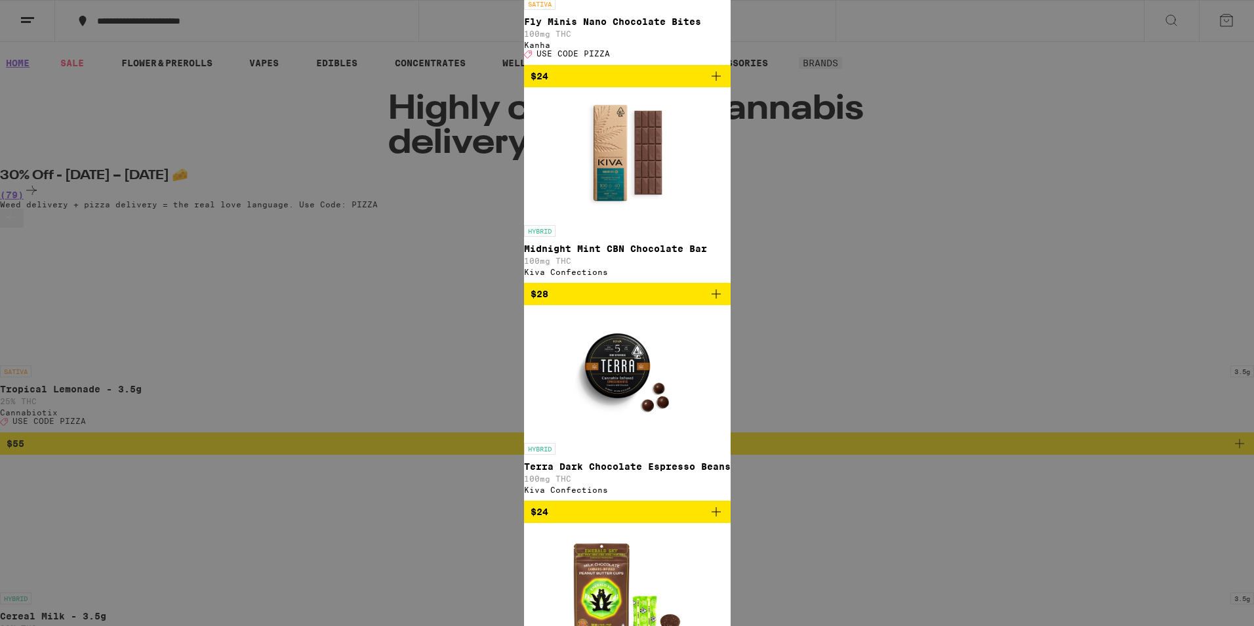
type input "c"
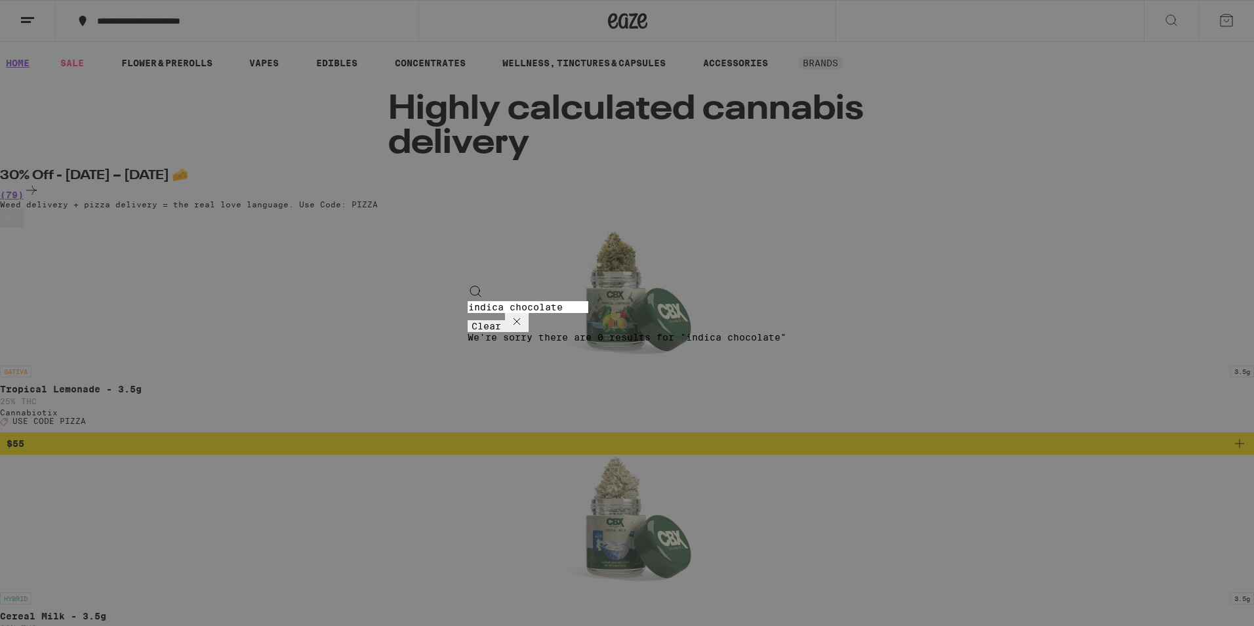
type input "indica chocolate"
click at [505, 320] on button "Clear" at bounding box center [486, 326] width 37 height 12
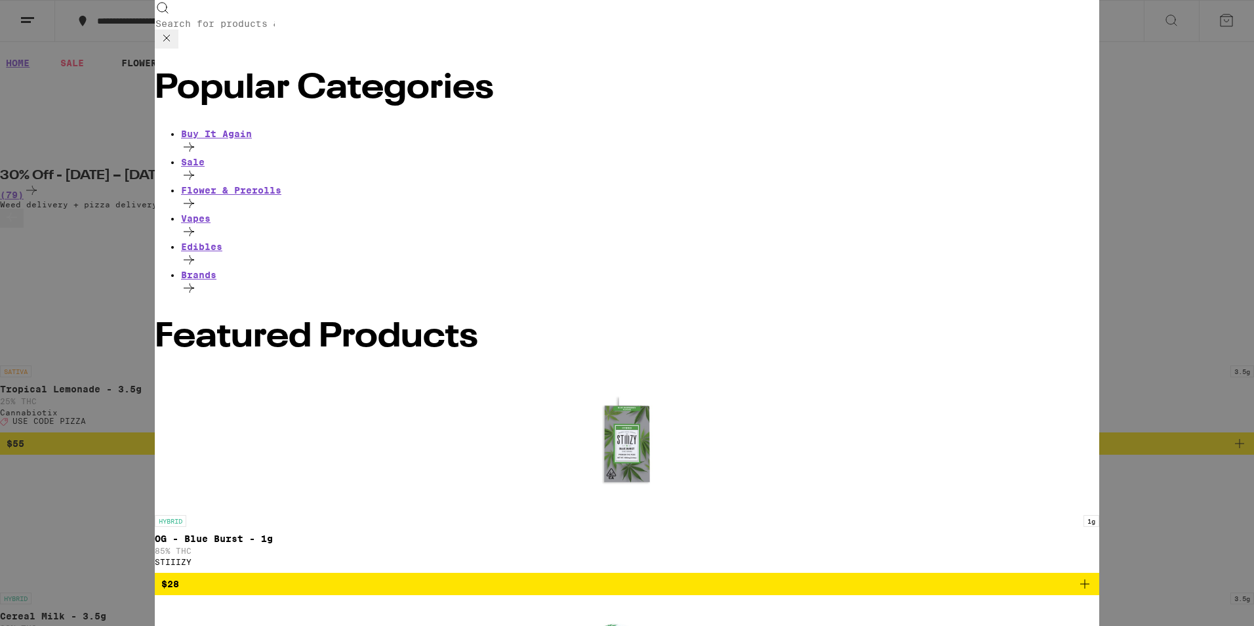
click at [275, 19] on input "Search for Products" at bounding box center [215, 24] width 121 height 12
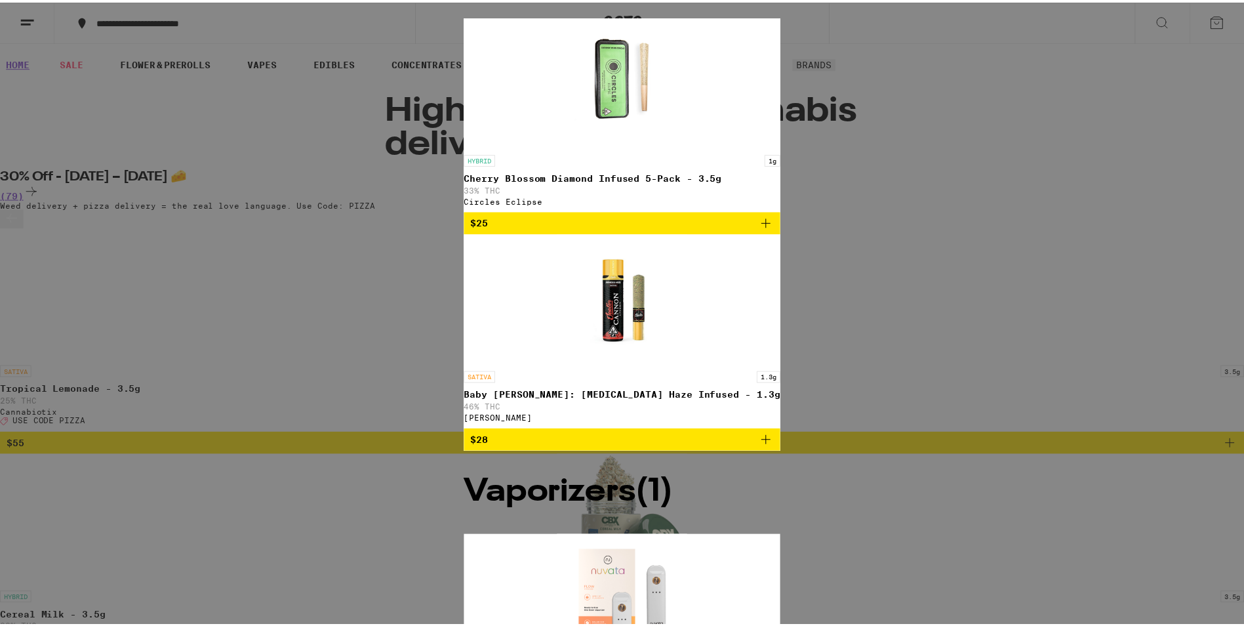
scroll to position [44, 0]
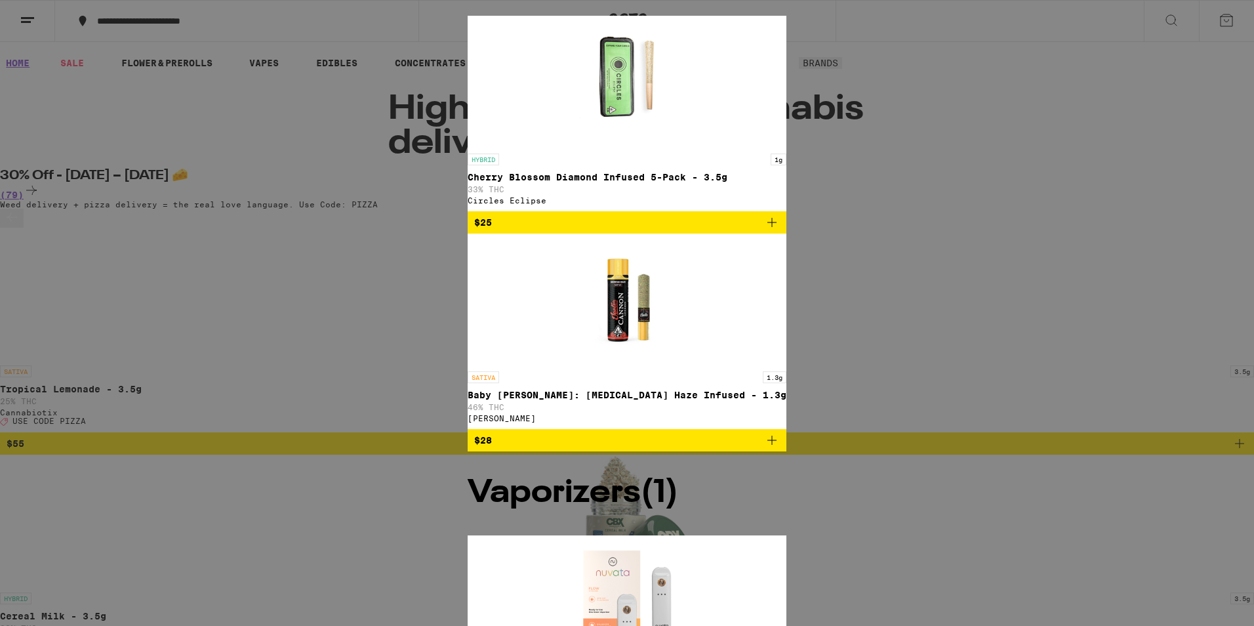
type input "[MEDICAL_DATA]"
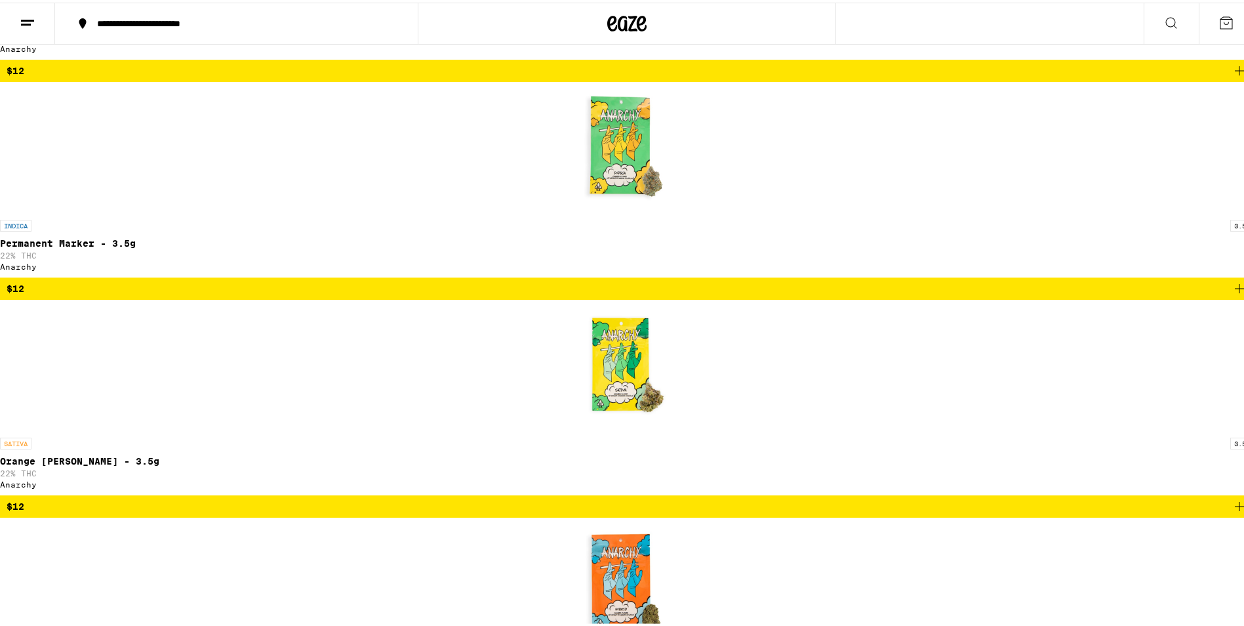
scroll to position [3148, 0]
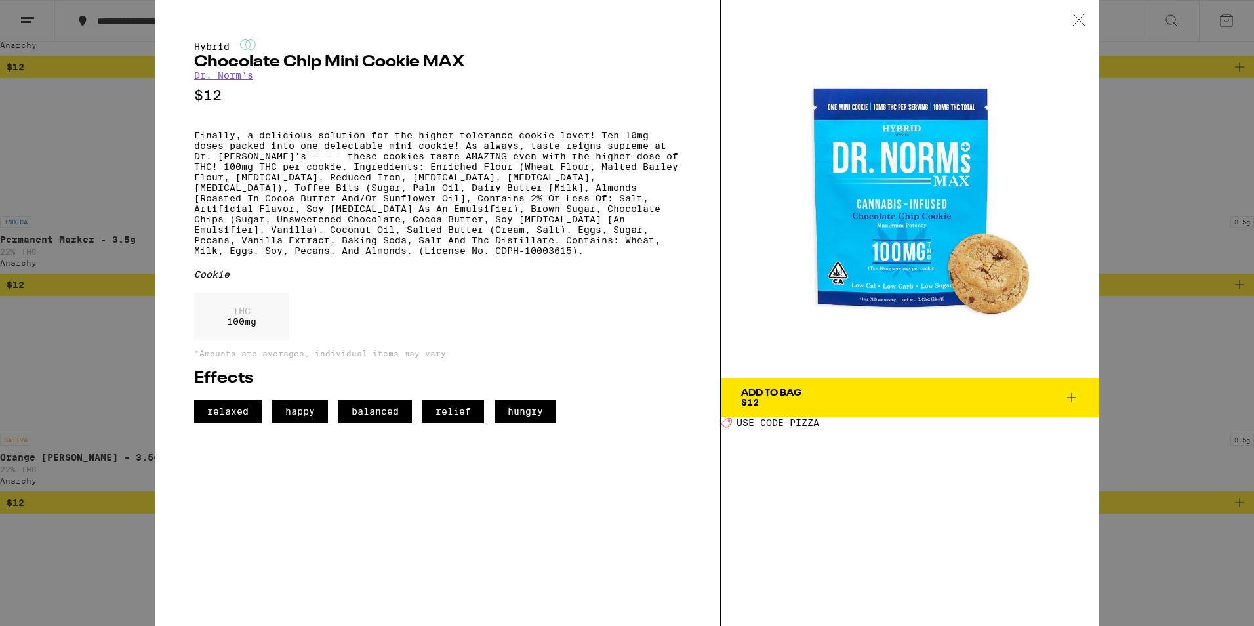
click at [1072, 396] on icon at bounding box center [1071, 397] width 9 height 9
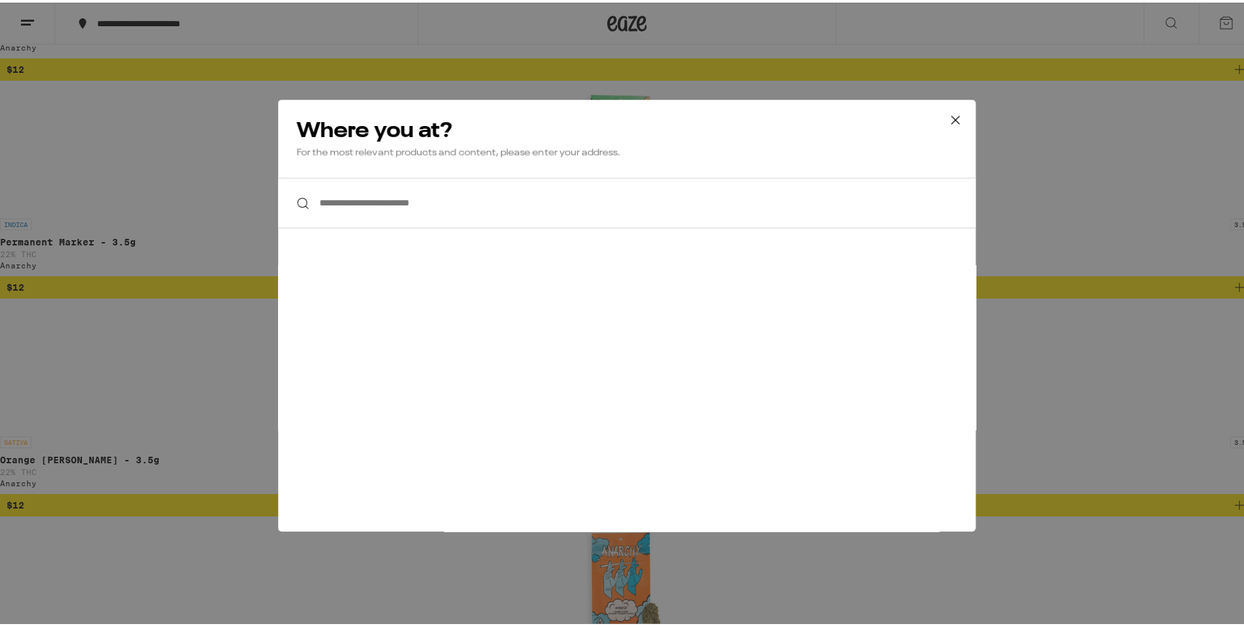
click at [477, 192] on input "**********" at bounding box center [627, 200] width 698 height 50
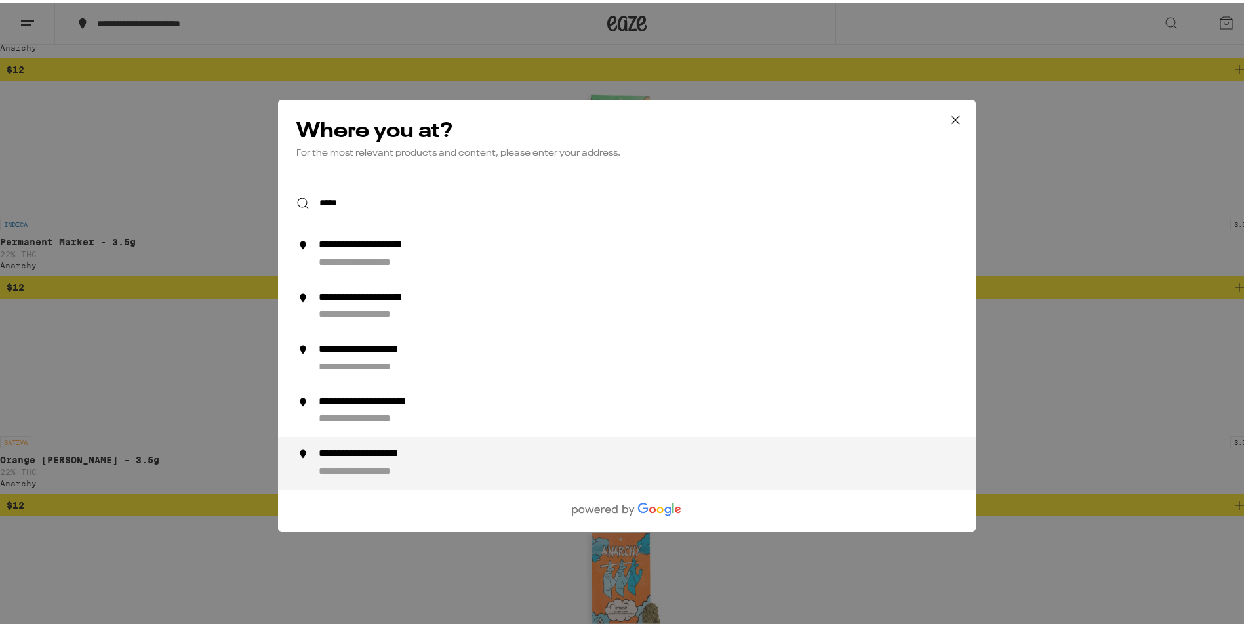
click at [373, 451] on div "**********" at bounding box center [387, 452] width 136 height 14
type input "**********"
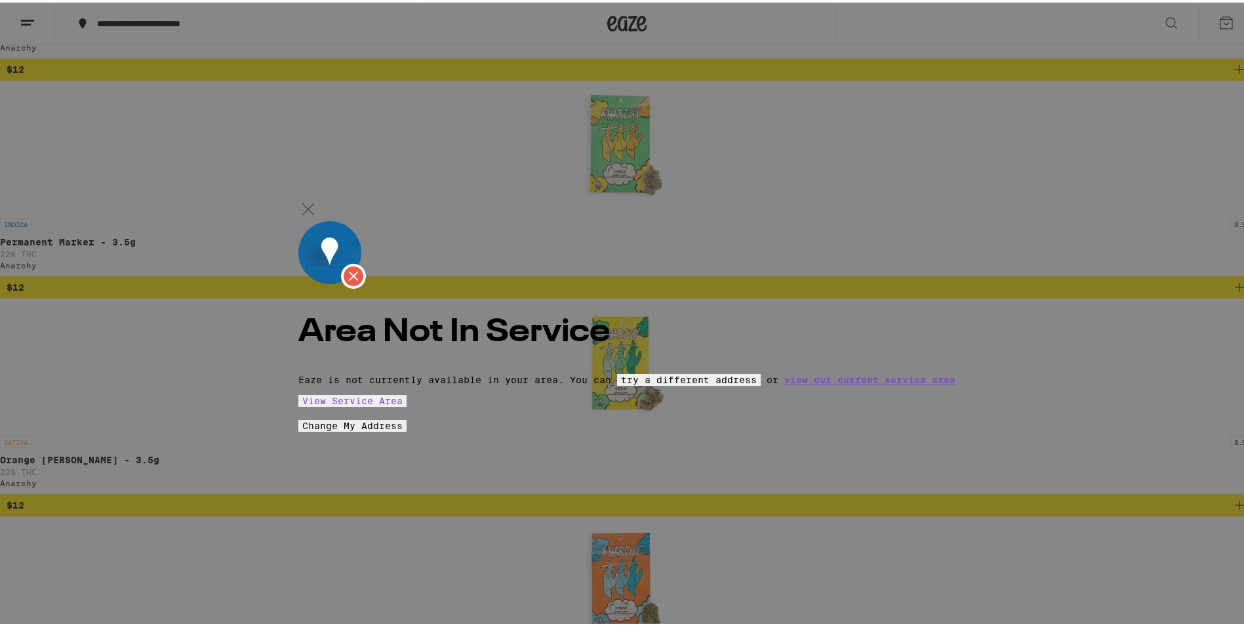
click at [318, 197] on img at bounding box center [308, 207] width 20 height 20
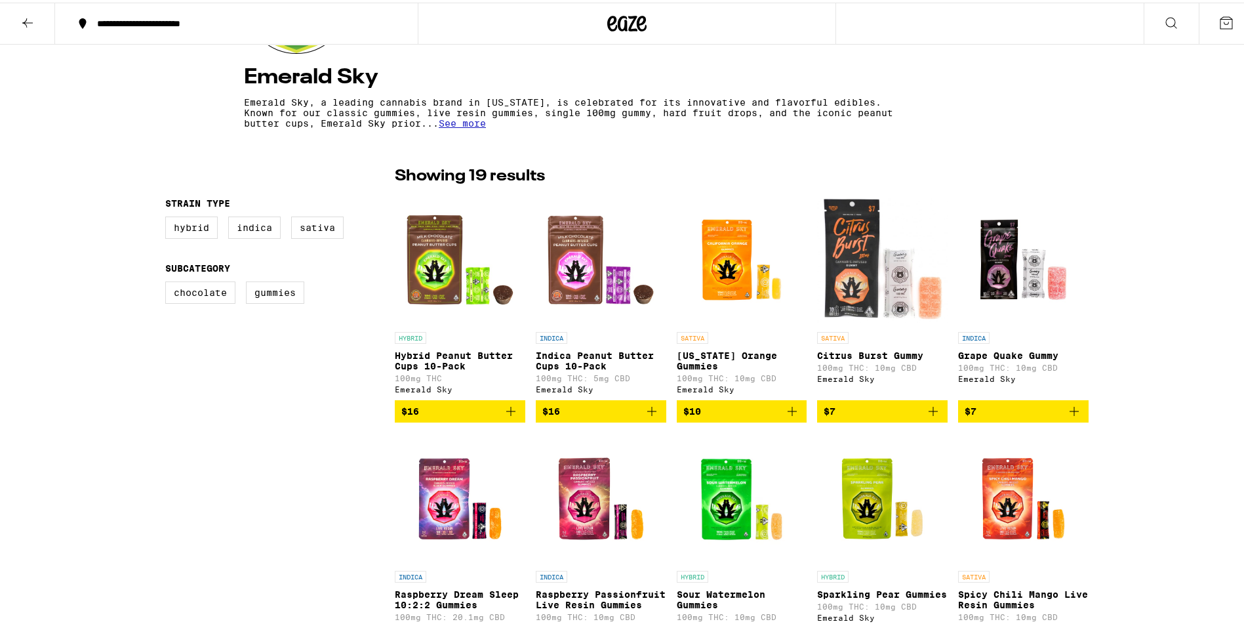
scroll to position [262, 0]
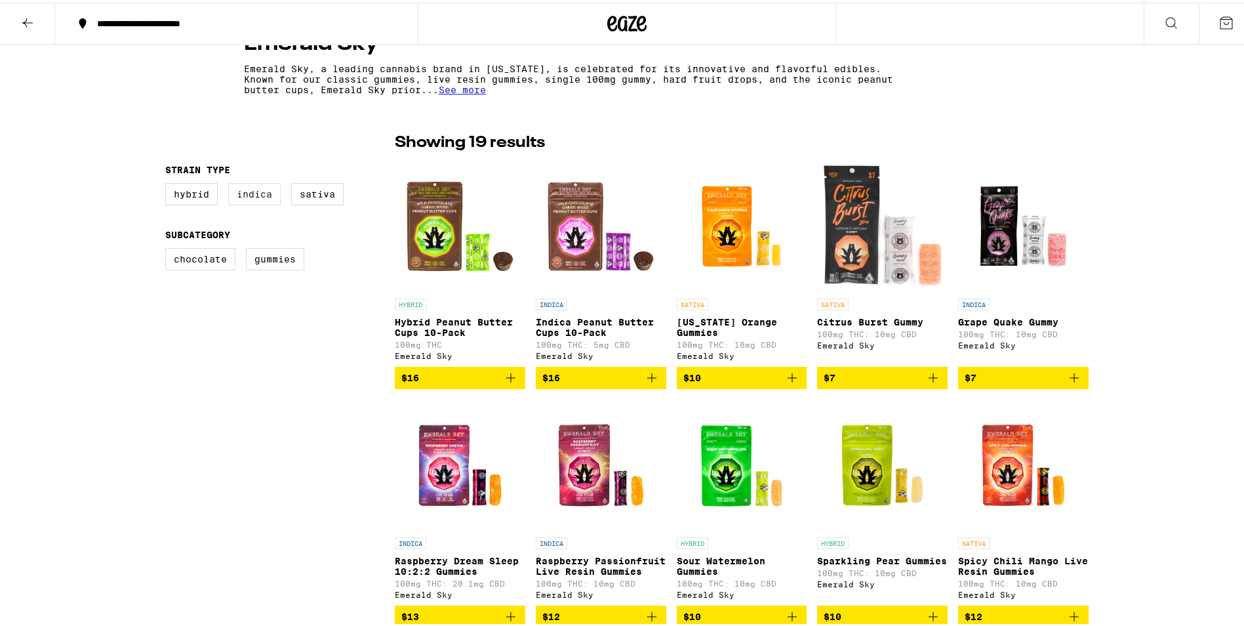
click at [257, 189] on label "Indica" at bounding box center [254, 191] width 52 height 22
click at [169, 183] on input "Indica" at bounding box center [168, 182] width 1 height 1
checkbox input "true"
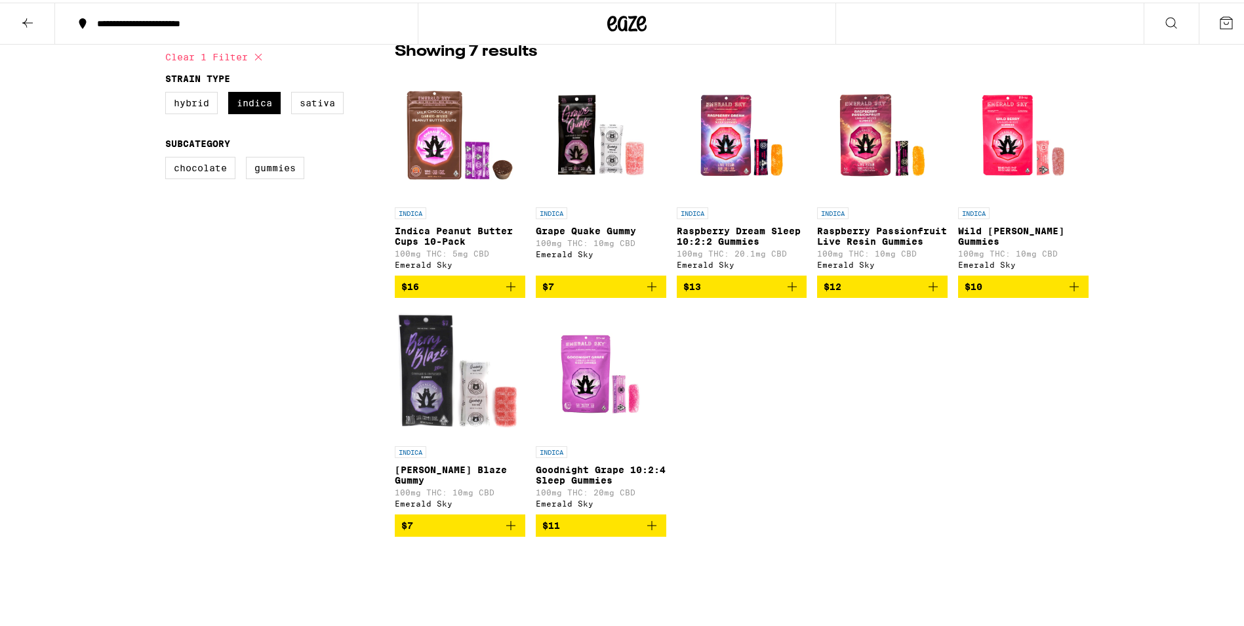
scroll to position [262, 0]
